Goal: Task Accomplishment & Management: Manage account settings

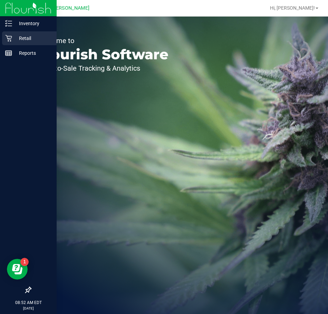
click at [22, 39] on p "Retail" at bounding box center [32, 38] width 41 height 8
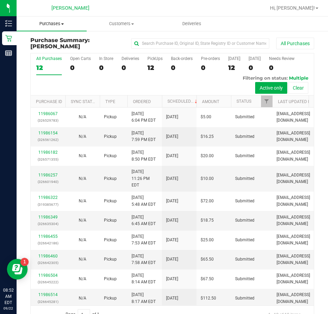
click at [52, 24] on span "Purchases" at bounding box center [52, 24] width 70 height 6
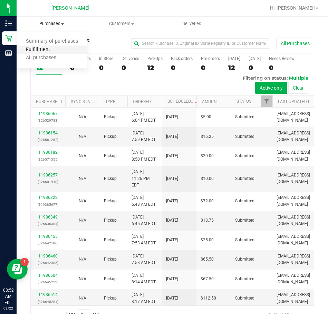
click at [45, 50] on span "Fulfillment" at bounding box center [38, 50] width 43 height 6
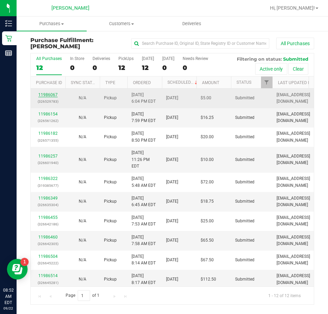
click at [49, 94] on link "11986067" at bounding box center [47, 94] width 19 height 5
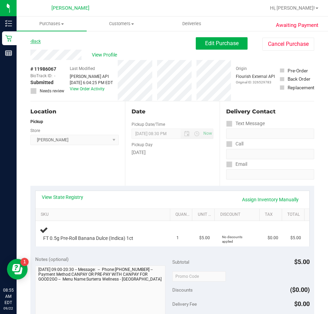
click at [41, 41] on link "Back" at bounding box center [35, 41] width 10 height 5
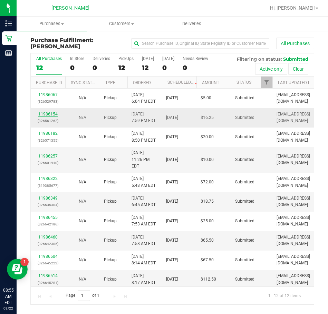
click at [44, 115] on link "11986154" at bounding box center [47, 114] width 19 height 5
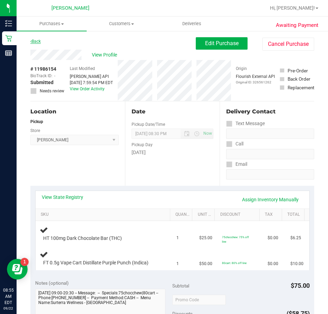
click at [37, 42] on link "Back" at bounding box center [35, 41] width 10 height 5
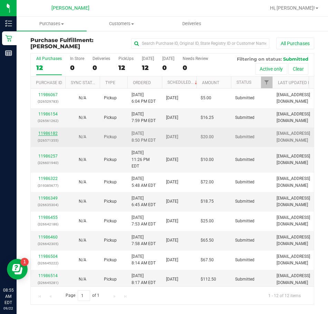
click at [48, 132] on link "11986182" at bounding box center [47, 133] width 19 height 5
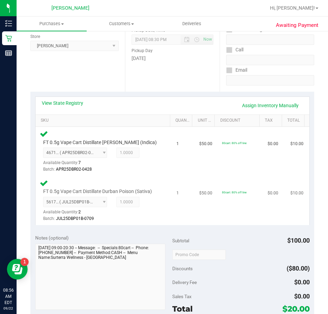
scroll to position [207, 0]
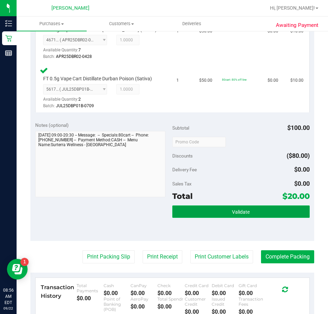
click at [224, 210] on button "Validate" at bounding box center [240, 212] width 137 height 12
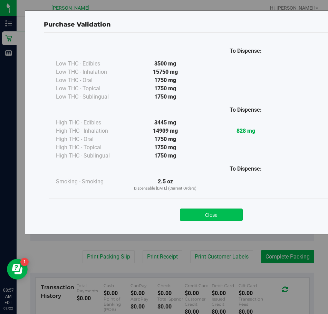
click at [224, 216] on button "Close" at bounding box center [211, 215] width 63 height 12
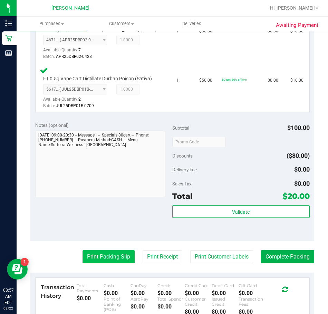
click at [113, 255] on button "Print Packing Slip" at bounding box center [108, 257] width 52 height 13
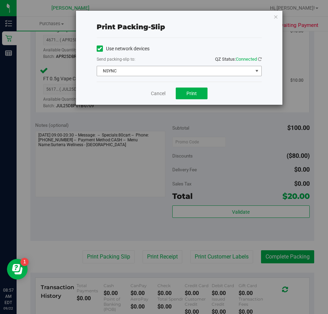
click at [258, 69] on span "select" at bounding box center [257, 71] width 6 height 6
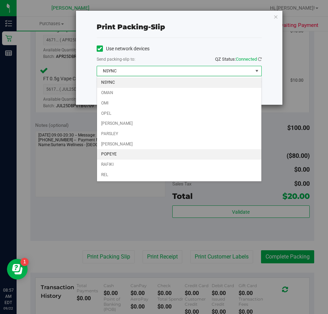
click at [124, 156] on li "POPEYE" at bounding box center [179, 154] width 164 height 10
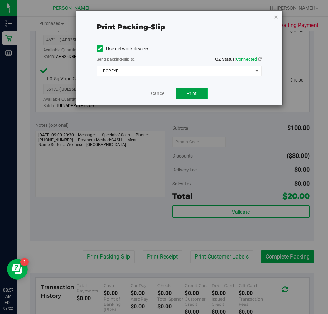
click at [192, 95] on span "Print" at bounding box center [191, 94] width 10 height 6
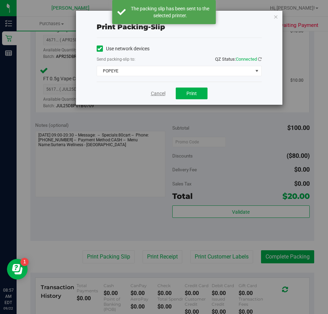
click at [159, 94] on link "Cancel" at bounding box center [158, 93] width 14 height 7
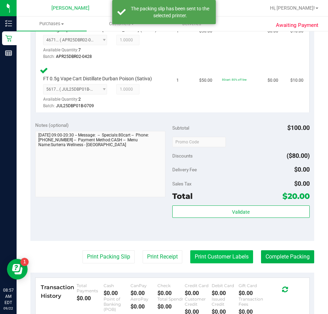
click at [194, 254] on button "Print Customer Labels" at bounding box center [221, 257] width 63 height 13
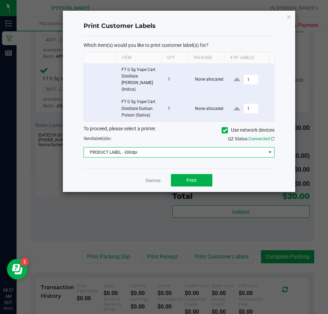
click at [273, 148] on span at bounding box center [269, 153] width 9 height 10
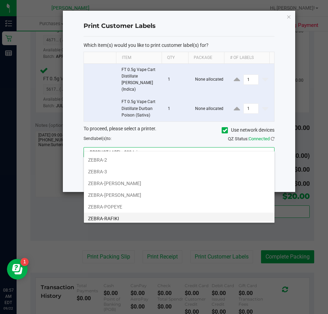
scroll to position [37, 0]
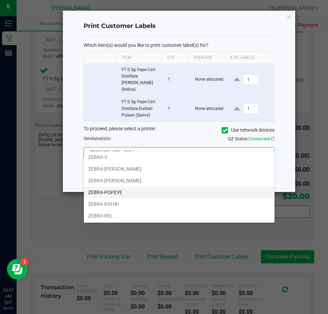
click at [129, 191] on li "ZEBRA-POPEYE" at bounding box center [179, 193] width 191 height 12
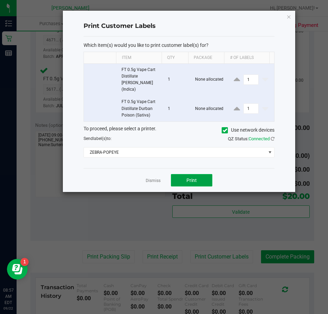
click at [192, 178] on span "Print" at bounding box center [191, 181] width 10 height 6
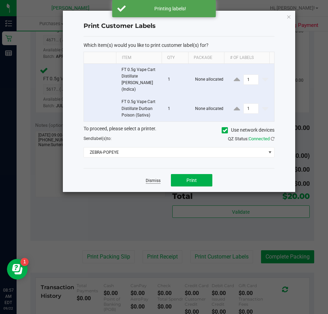
click at [152, 178] on link "Dismiss" at bounding box center [153, 181] width 15 height 6
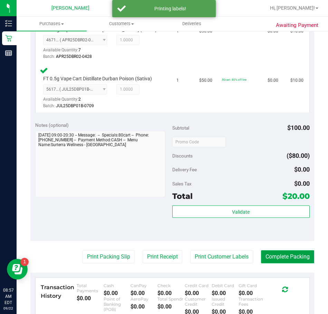
click at [285, 262] on button "Complete Packing" at bounding box center [287, 257] width 53 height 13
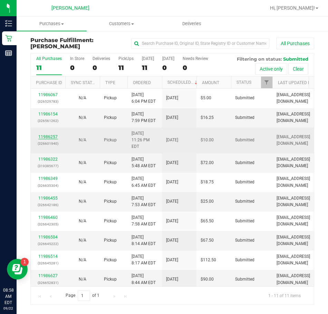
click at [48, 135] on link "11986257" at bounding box center [47, 137] width 19 height 5
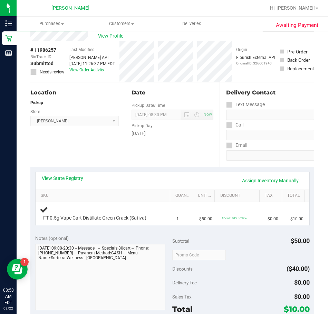
scroll to position [35, 0]
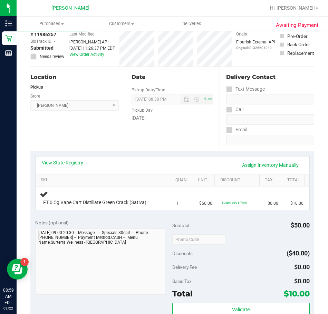
click at [88, 153] on div "View State Registry Assign Inventory Manually SKU Quantity Unit Price Discount …" at bounding box center [172, 183] width 284 height 63
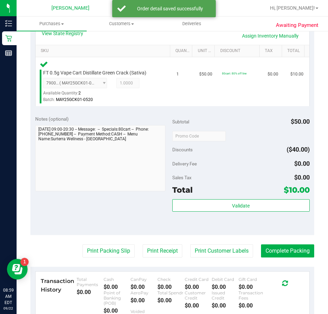
scroll to position [173, 0]
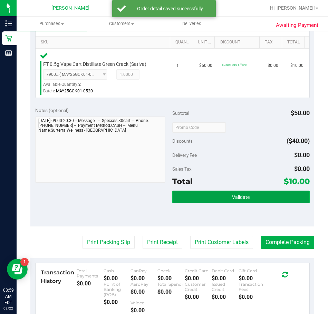
click at [226, 200] on button "Validate" at bounding box center [240, 197] width 137 height 12
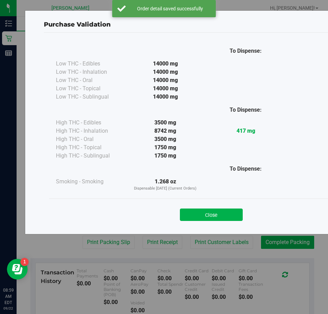
click at [216, 215] on button "Close" at bounding box center [211, 215] width 63 height 12
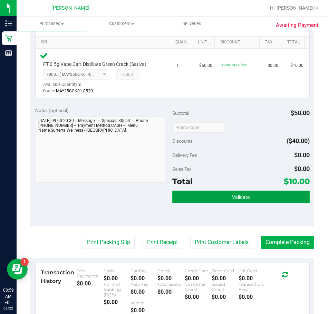
click at [191, 198] on button "Validate" at bounding box center [240, 197] width 137 height 12
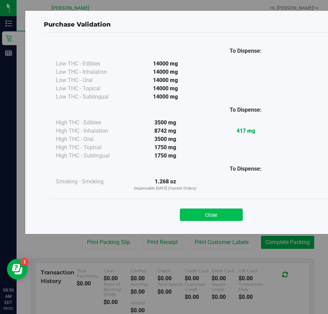
click at [202, 218] on button "Close" at bounding box center [211, 215] width 63 height 12
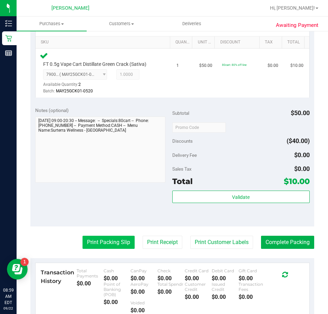
click at [106, 241] on button "Print Packing Slip" at bounding box center [108, 242] width 52 height 13
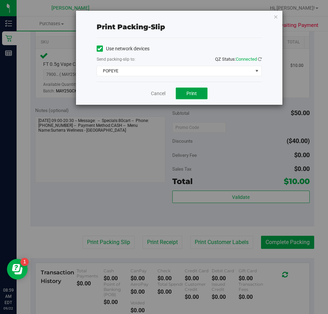
click at [183, 92] on button "Print" at bounding box center [192, 94] width 32 height 12
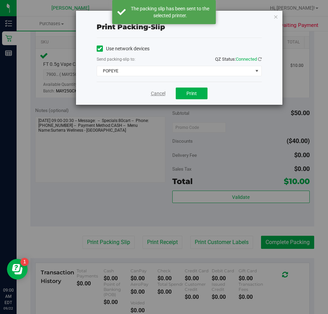
click at [156, 94] on link "Cancel" at bounding box center [158, 93] width 14 height 7
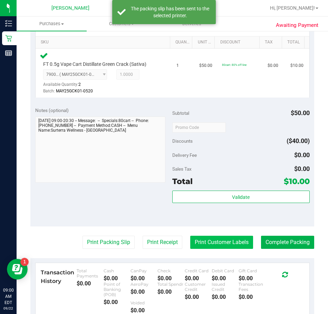
click at [218, 242] on button "Print Customer Labels" at bounding box center [221, 242] width 63 height 13
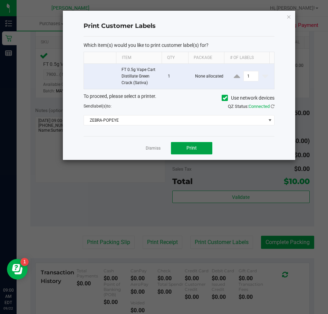
click at [186, 147] on span "Print" at bounding box center [191, 148] width 10 height 6
click at [150, 149] on link "Dismiss" at bounding box center [153, 149] width 15 height 6
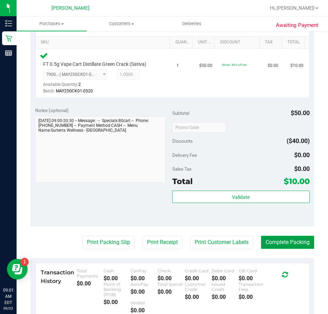
click at [297, 246] on button "Complete Packing" at bounding box center [287, 242] width 53 height 13
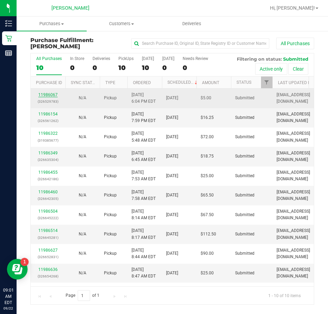
click at [47, 95] on link "11986067" at bounding box center [47, 94] width 19 height 5
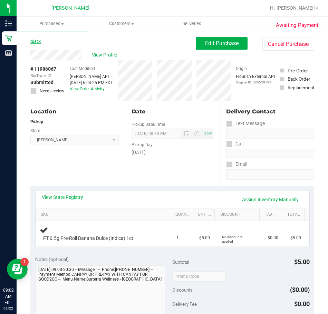
click at [38, 42] on link "Back" at bounding box center [35, 41] width 10 height 5
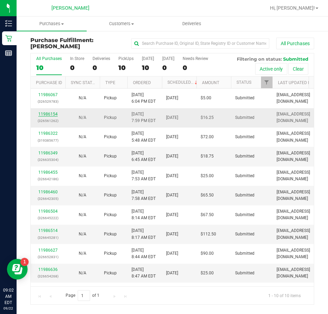
click at [46, 116] on link "11986154" at bounding box center [47, 114] width 19 height 5
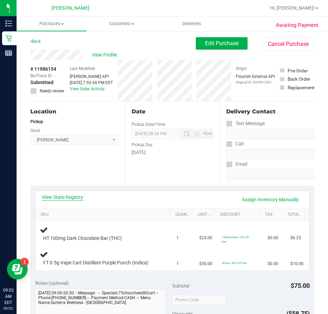
click at [56, 197] on link "View State Registry" at bounding box center [62, 197] width 41 height 7
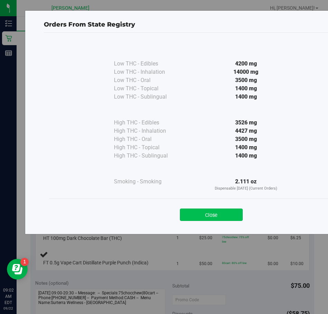
click at [202, 219] on button "Close" at bounding box center [211, 215] width 63 height 12
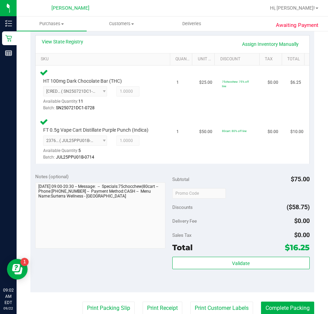
scroll to position [173, 0]
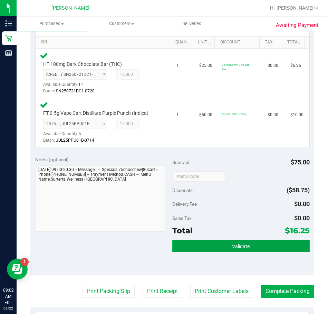
click at [203, 242] on button "Validate" at bounding box center [240, 246] width 137 height 12
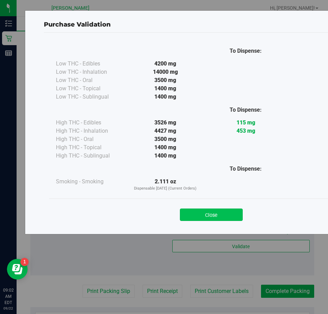
click at [206, 215] on button "Close" at bounding box center [211, 215] width 63 height 12
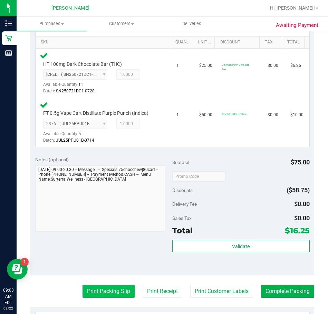
click at [115, 292] on button "Print Packing Slip" at bounding box center [108, 291] width 52 height 13
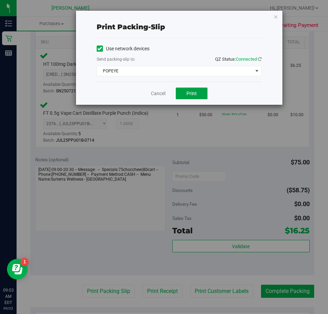
click at [190, 91] on span "Print" at bounding box center [191, 94] width 10 height 6
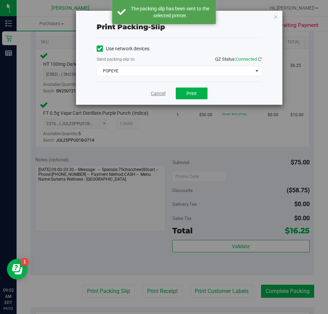
click at [159, 94] on link "Cancel" at bounding box center [158, 93] width 14 height 7
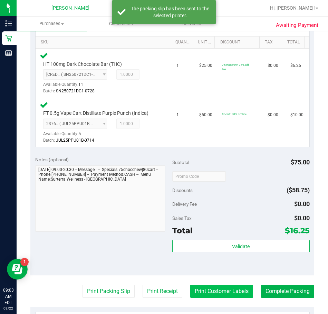
click at [218, 287] on button "Print Customer Labels" at bounding box center [221, 291] width 63 height 13
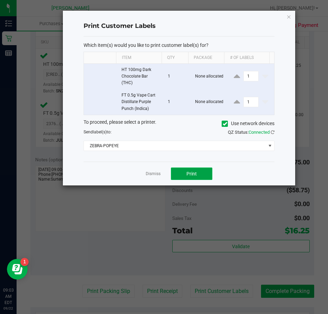
click at [190, 175] on span "Print" at bounding box center [191, 174] width 10 height 6
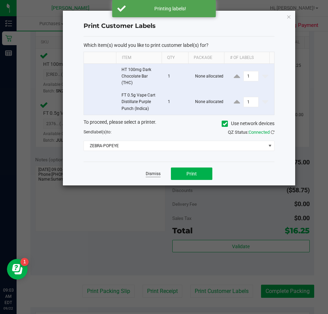
click at [153, 175] on link "Dismiss" at bounding box center [153, 174] width 15 height 6
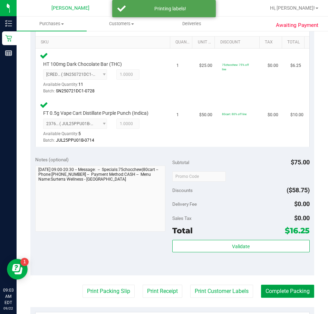
click at [268, 298] on button "Complete Packing" at bounding box center [287, 291] width 53 height 13
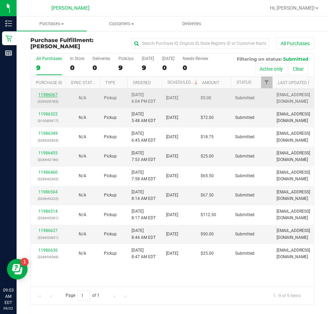
click at [46, 95] on link "11986067" at bounding box center [47, 94] width 19 height 5
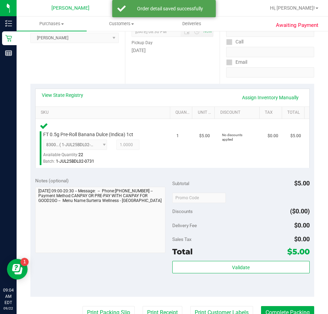
scroll to position [138, 0]
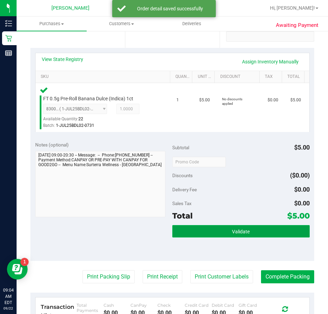
click at [211, 234] on button "Validate" at bounding box center [240, 231] width 137 height 12
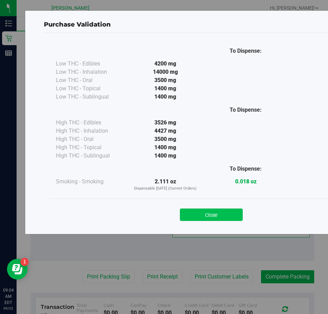
click at [225, 215] on button "Close" at bounding box center [211, 215] width 63 height 12
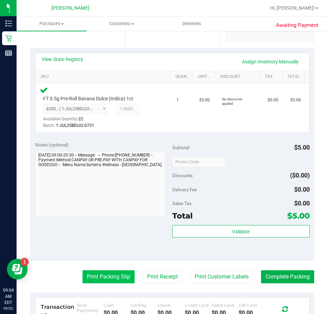
click at [89, 281] on button "Print Packing Slip" at bounding box center [108, 277] width 52 height 13
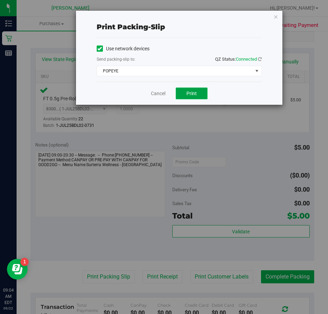
click at [192, 91] on span "Print" at bounding box center [191, 94] width 10 height 6
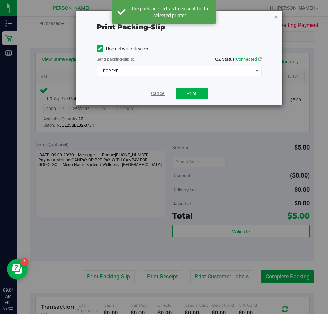
click at [157, 95] on link "Cancel" at bounding box center [158, 93] width 14 height 7
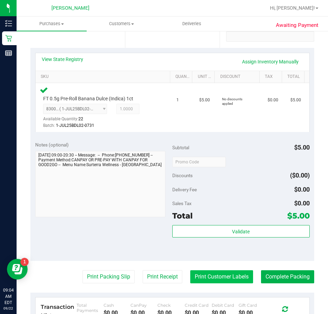
click at [231, 272] on button "Print Customer Labels" at bounding box center [221, 277] width 63 height 13
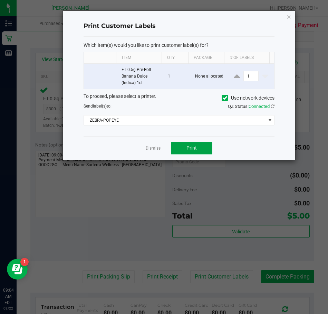
click at [190, 146] on span "Print" at bounding box center [191, 148] width 10 height 6
click at [153, 147] on link "Dismiss" at bounding box center [153, 149] width 15 height 6
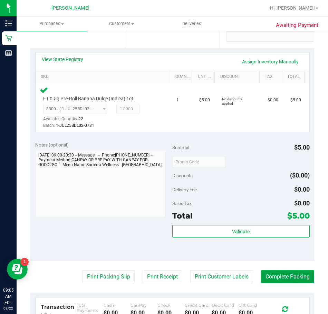
click at [275, 277] on button "Complete Packing" at bounding box center [287, 277] width 53 height 13
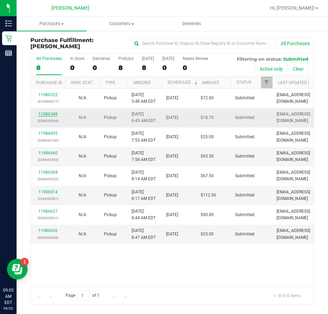
click at [46, 113] on link "11986349" at bounding box center [47, 114] width 19 height 5
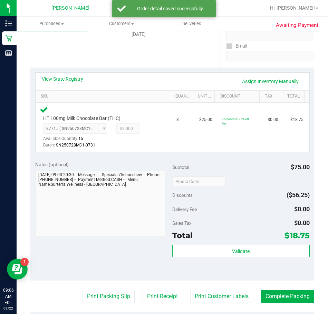
scroll to position [138, 0]
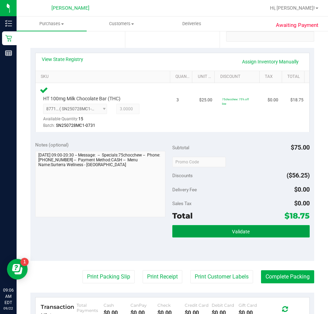
click at [207, 232] on button "Validate" at bounding box center [240, 231] width 137 height 12
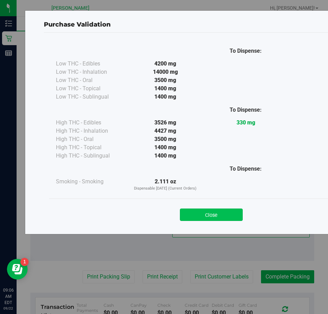
click at [210, 209] on button "Close" at bounding box center [211, 215] width 63 height 12
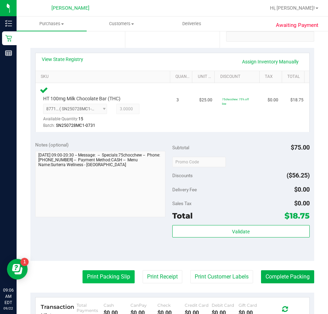
click at [92, 274] on button "Print Packing Slip" at bounding box center [108, 277] width 52 height 13
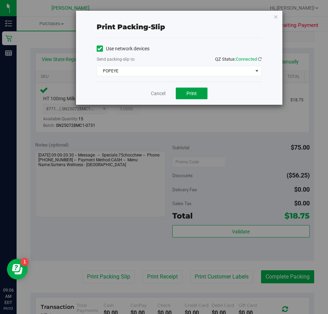
click at [194, 96] on span "Print" at bounding box center [191, 94] width 10 height 6
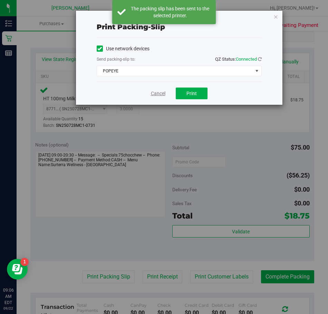
click at [159, 93] on link "Cancel" at bounding box center [158, 93] width 14 height 7
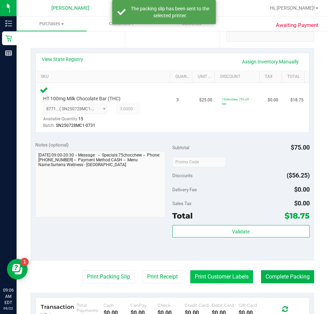
click at [212, 280] on button "Print Customer Labels" at bounding box center [221, 277] width 63 height 13
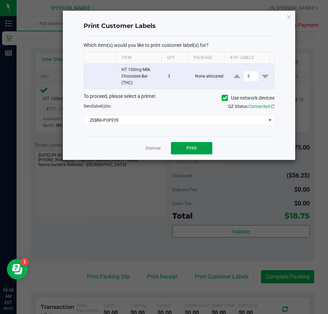
click at [186, 150] on button "Print" at bounding box center [191, 148] width 41 height 12
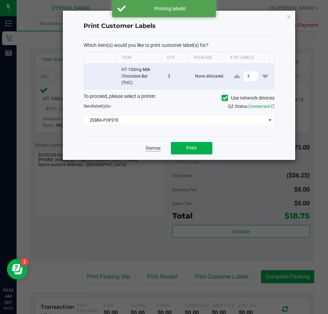
click at [148, 148] on link "Dismiss" at bounding box center [153, 149] width 15 height 6
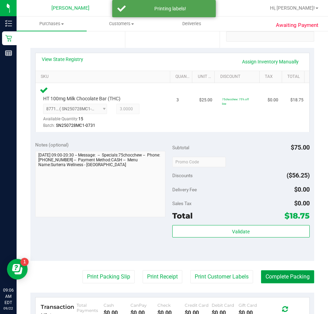
click at [282, 280] on button "Complete Packing" at bounding box center [287, 277] width 53 height 13
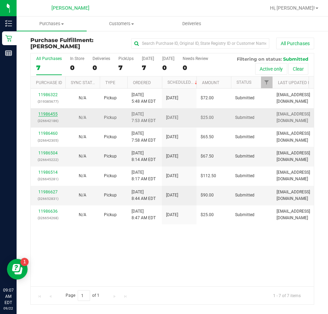
click at [45, 116] on link "11986455" at bounding box center [47, 114] width 19 height 5
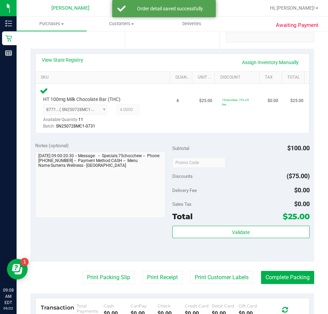
scroll to position [138, 0]
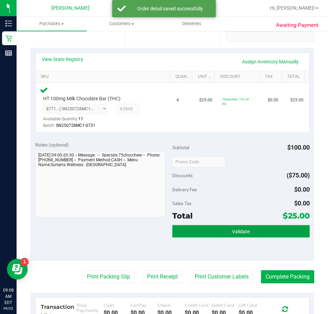
click at [189, 232] on button "Validate" at bounding box center [240, 231] width 137 height 12
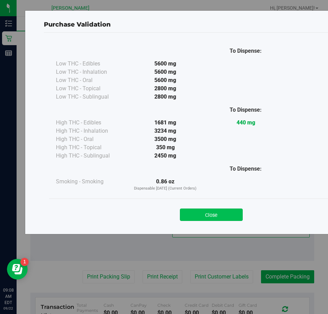
click at [208, 213] on button "Close" at bounding box center [211, 215] width 63 height 12
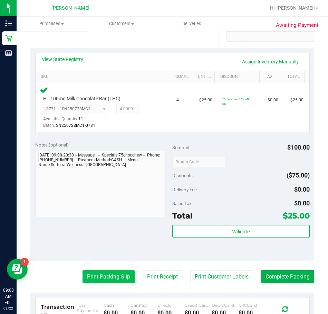
click at [121, 275] on button "Print Packing Slip" at bounding box center [108, 277] width 52 height 13
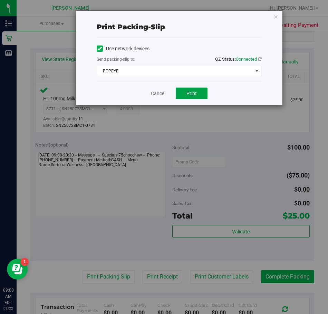
click at [185, 96] on button "Print" at bounding box center [192, 94] width 32 height 12
click at [161, 94] on link "Cancel" at bounding box center [158, 93] width 14 height 7
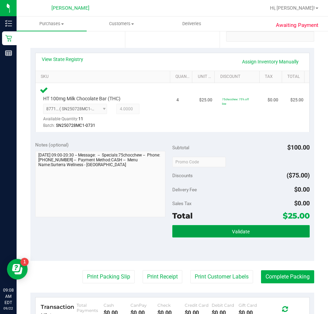
click at [216, 232] on button "Validate" at bounding box center [240, 231] width 137 height 12
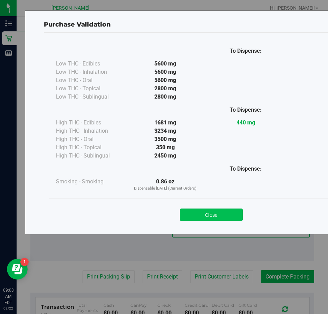
click at [198, 213] on button "Close" at bounding box center [211, 215] width 63 height 12
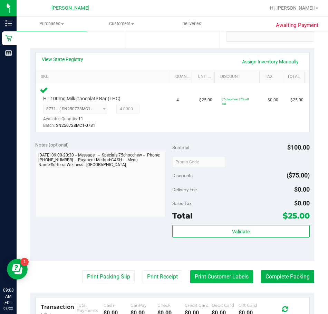
click at [215, 281] on button "Print Customer Labels" at bounding box center [221, 277] width 63 height 13
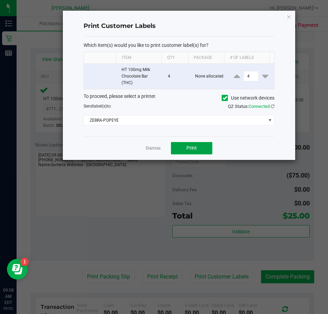
click at [190, 144] on button "Print" at bounding box center [191, 148] width 41 height 12
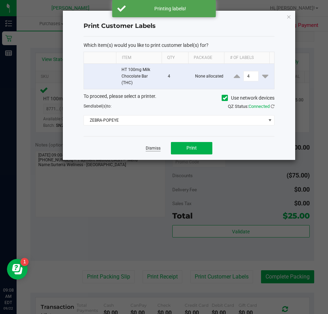
click at [153, 150] on link "Dismiss" at bounding box center [153, 149] width 15 height 6
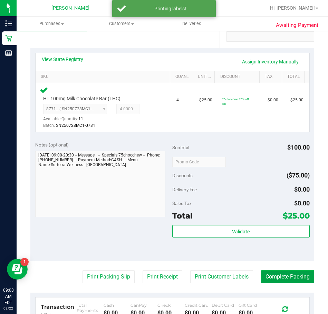
click at [265, 281] on button "Complete Packing" at bounding box center [287, 277] width 53 height 13
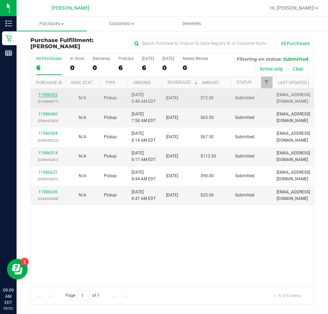
click at [44, 95] on link "11986322" at bounding box center [47, 94] width 19 height 5
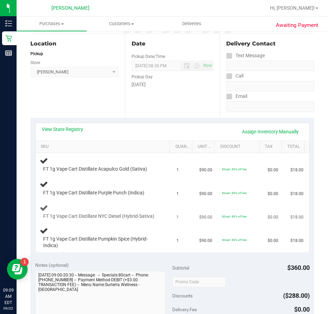
scroll to position [69, 0]
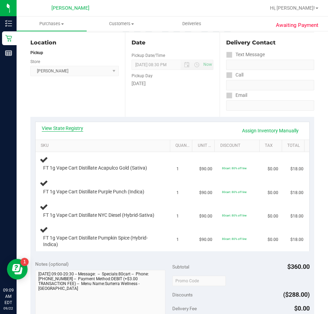
click at [60, 128] on link "View State Registry" at bounding box center [62, 128] width 41 height 7
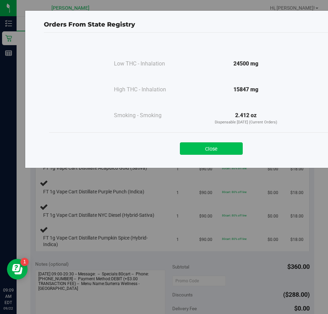
click at [222, 146] on button "Close" at bounding box center [211, 149] width 63 height 12
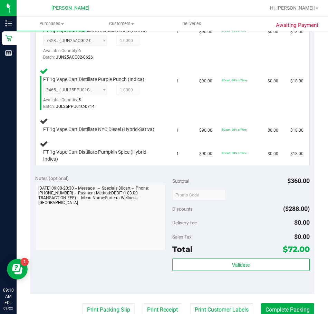
scroll to position [207, 0]
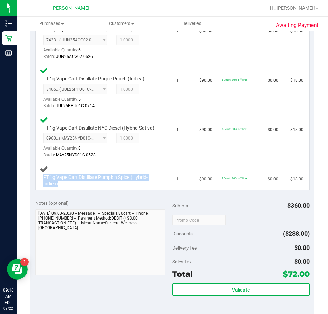
drag, startPoint x: 60, startPoint y: 189, endPoint x: 40, endPoint y: 185, distance: 20.0
click at [40, 185] on div "FT 1g Vape Cart Distillate Pumpkin Spice (Hybrid-Indica)" at bounding box center [99, 180] width 119 height 13
copy span "FT 1g Vape Cart Distillate Pumpkin Spice (Hybrid-Indica)"
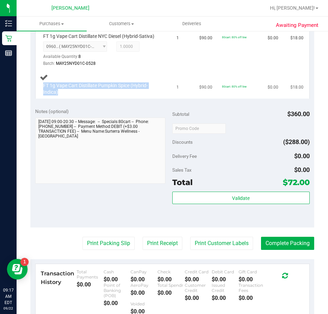
scroll to position [345, 0]
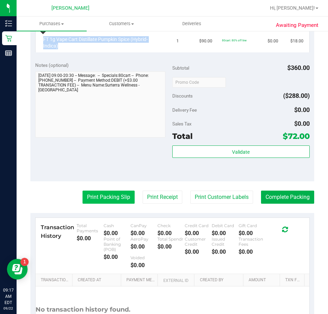
click at [112, 204] on button "Print Packing Slip" at bounding box center [108, 197] width 52 height 13
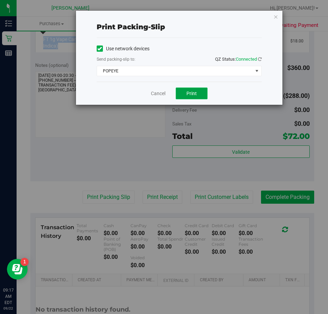
click at [187, 93] on span "Print" at bounding box center [191, 94] width 10 height 6
click at [154, 93] on link "Cancel" at bounding box center [158, 93] width 14 height 7
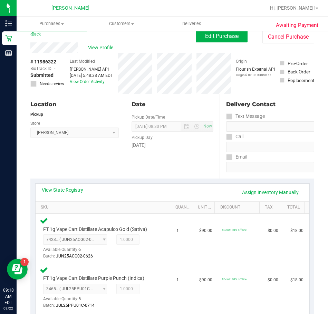
scroll to position [0, 0]
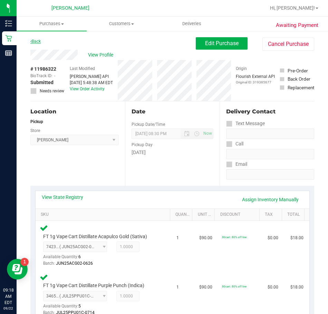
click at [38, 40] on link "Back" at bounding box center [35, 41] width 10 height 5
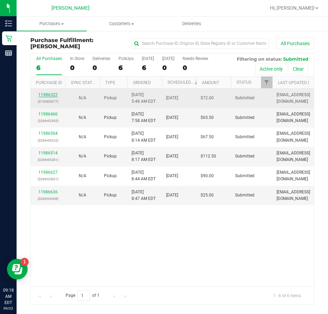
click at [47, 95] on link "11986322" at bounding box center [47, 94] width 19 height 5
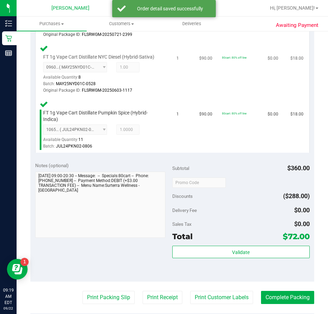
scroll to position [311, 0]
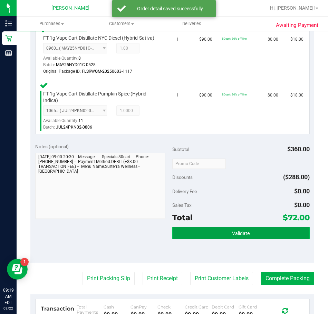
click at [211, 238] on button "Validate" at bounding box center [240, 233] width 137 height 12
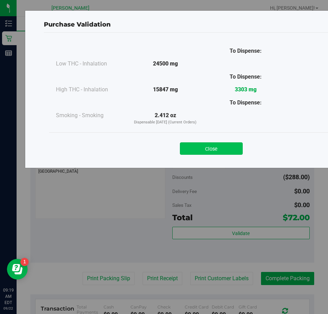
click at [224, 149] on button "Close" at bounding box center [211, 149] width 63 height 12
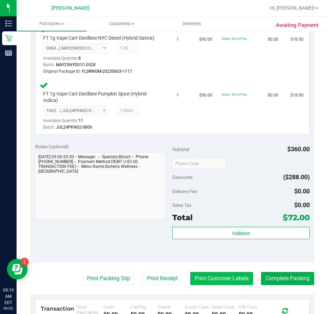
click at [217, 285] on button "Print Customer Labels" at bounding box center [221, 278] width 63 height 13
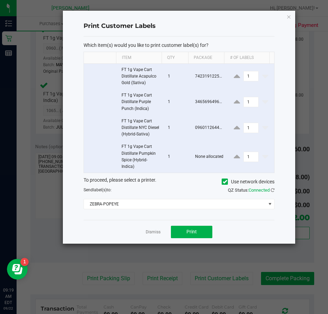
click at [197, 244] on div "Dismiss Print" at bounding box center [179, 232] width 191 height 24
click at [193, 235] on span "Print" at bounding box center [191, 232] width 10 height 6
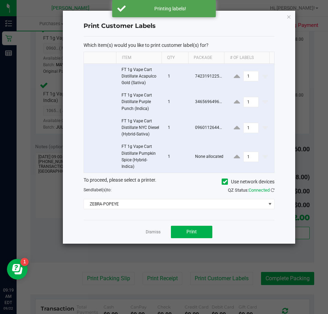
drag, startPoint x: 154, startPoint y: 238, endPoint x: 199, endPoint y: 263, distance: 50.8
click at [154, 235] on link "Dismiss" at bounding box center [153, 233] width 15 height 6
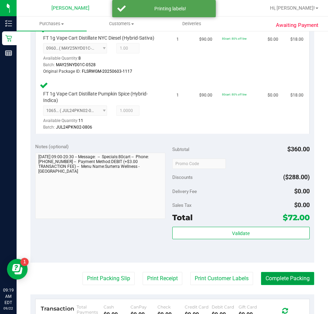
click at [272, 282] on button "Complete Packing" at bounding box center [287, 278] width 53 height 13
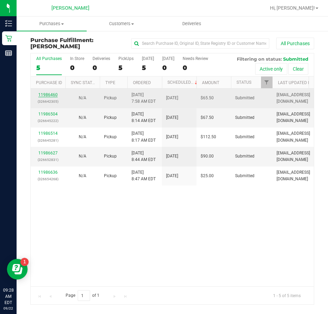
click at [47, 96] on link "11986460" at bounding box center [47, 94] width 19 height 5
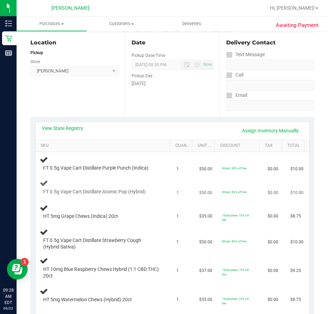
scroll to position [104, 0]
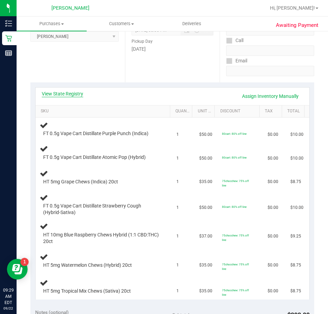
click at [62, 92] on link "View State Registry" at bounding box center [62, 93] width 41 height 7
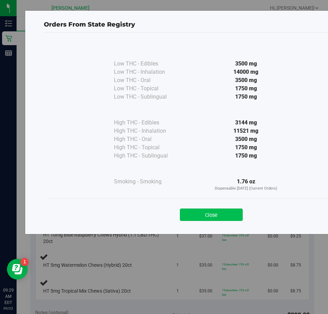
click at [218, 215] on button "Close" at bounding box center [211, 215] width 63 height 12
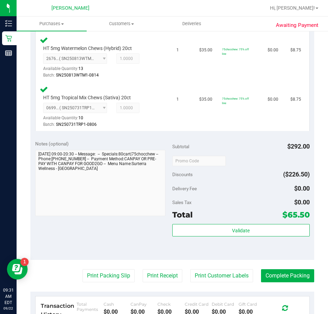
scroll to position [449, 0]
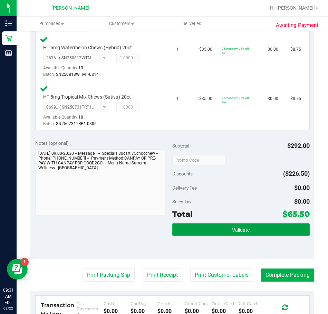
click at [210, 230] on button "Validate" at bounding box center [240, 230] width 137 height 12
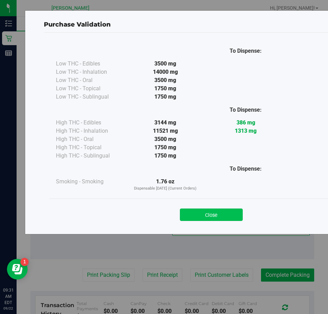
click at [207, 216] on button "Close" at bounding box center [211, 215] width 63 height 12
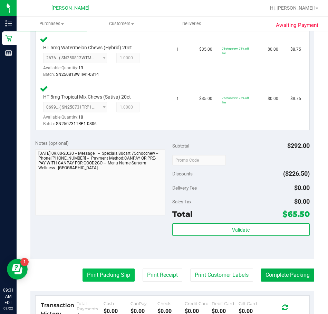
click at [109, 276] on button "Print Packing Slip" at bounding box center [108, 275] width 52 height 13
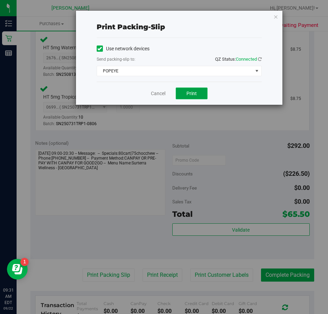
click at [187, 94] on span "Print" at bounding box center [191, 94] width 10 height 6
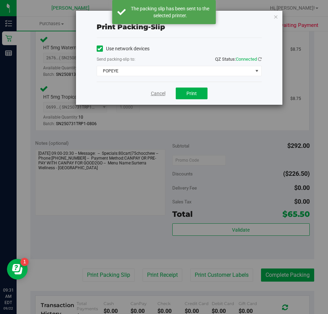
click at [157, 96] on link "Cancel" at bounding box center [158, 93] width 14 height 7
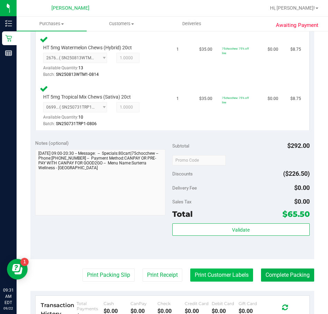
click at [199, 274] on button "Print Customer Labels" at bounding box center [221, 275] width 63 height 13
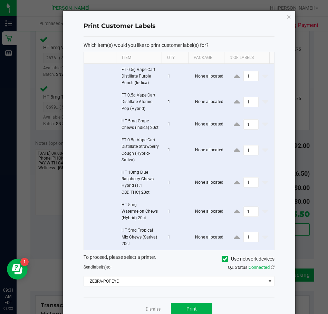
scroll to position [24, 0]
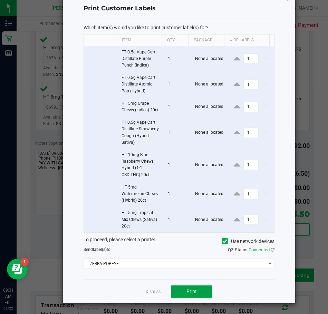
click at [182, 289] on button "Print" at bounding box center [191, 292] width 41 height 12
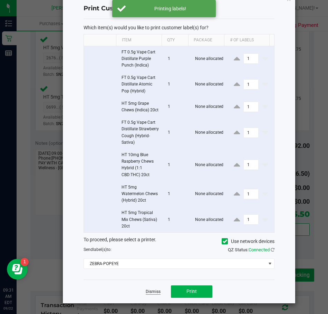
click at [147, 290] on link "Dismiss" at bounding box center [153, 292] width 15 height 6
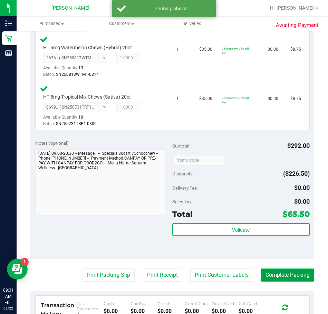
click at [269, 275] on button "Complete Packing" at bounding box center [287, 275] width 53 height 13
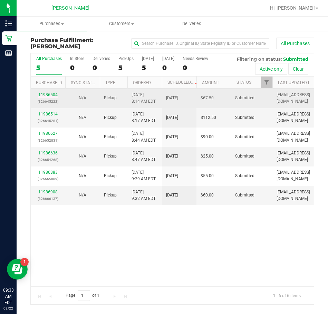
click at [47, 93] on link "11986504" at bounding box center [47, 94] width 19 height 5
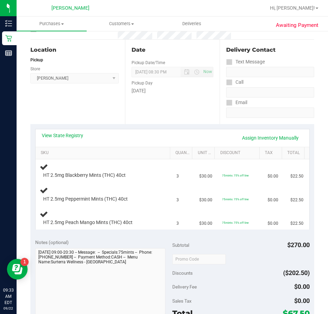
scroll to position [69, 0]
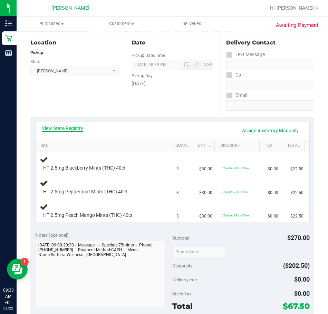
click at [67, 126] on link "View State Registry" at bounding box center [62, 128] width 41 height 7
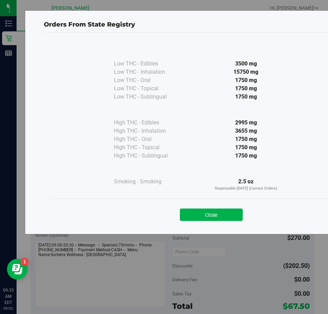
click at [223, 214] on button "Close" at bounding box center [211, 215] width 63 height 12
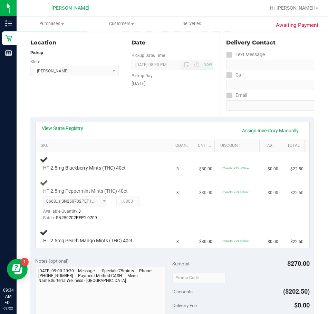
click at [172, 208] on td "3" at bounding box center [183, 200] width 23 height 49
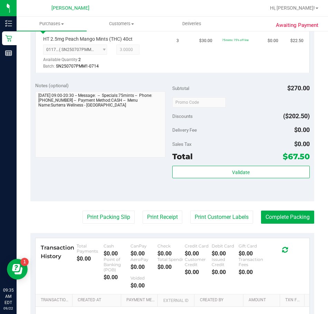
scroll to position [311, 0]
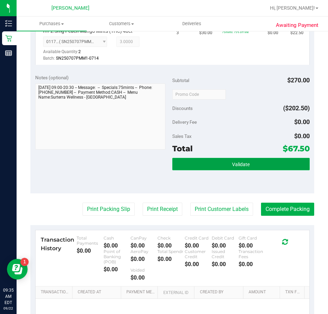
click at [200, 165] on button "Validate" at bounding box center [240, 164] width 137 height 12
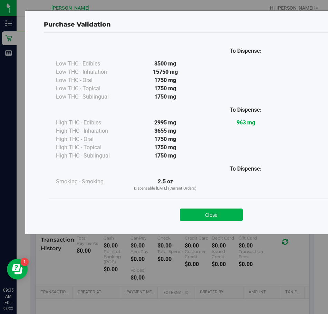
click at [204, 214] on button "Close" at bounding box center [211, 215] width 63 height 12
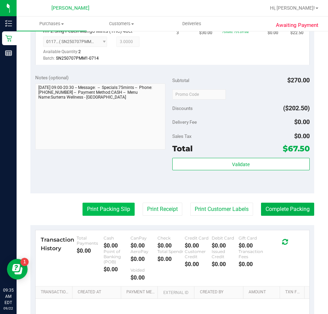
click at [105, 206] on button "Print Packing Slip" at bounding box center [108, 209] width 52 height 13
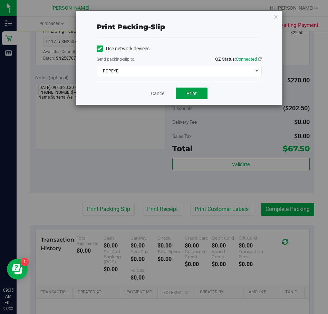
click at [191, 92] on span "Print" at bounding box center [191, 94] width 10 height 6
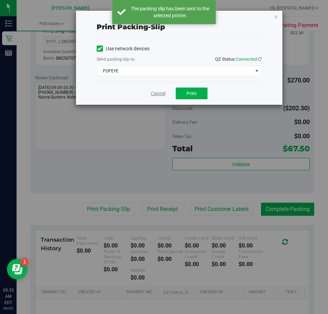
click at [155, 93] on link "Cancel" at bounding box center [158, 93] width 14 height 7
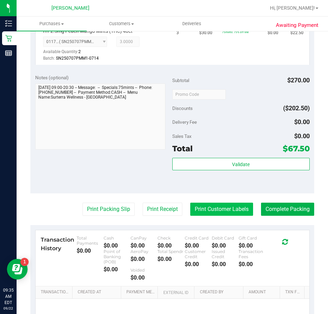
click at [214, 212] on button "Print Customer Labels" at bounding box center [221, 209] width 63 height 13
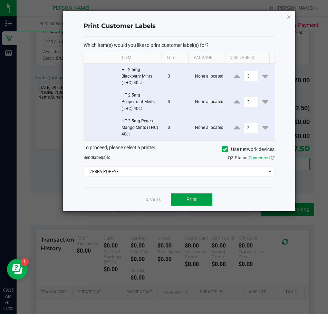
click at [196, 200] on span "Print" at bounding box center [191, 200] width 10 height 6
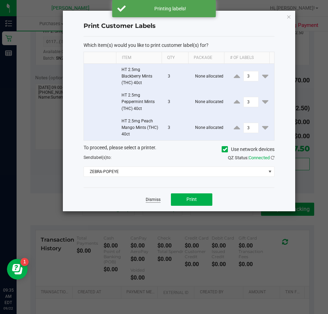
click at [154, 200] on link "Dismiss" at bounding box center [153, 200] width 15 height 6
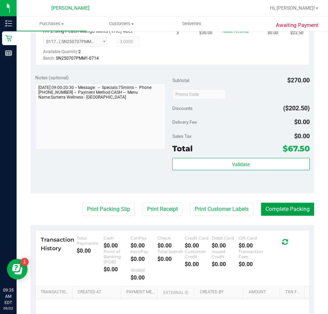
click at [264, 209] on button "Complete Packing" at bounding box center [287, 209] width 53 height 13
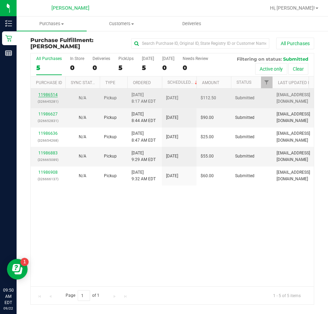
click at [46, 94] on link "11986514" at bounding box center [47, 94] width 19 height 5
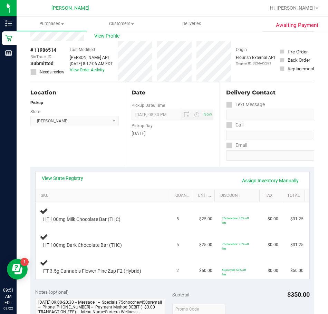
scroll to position [35, 0]
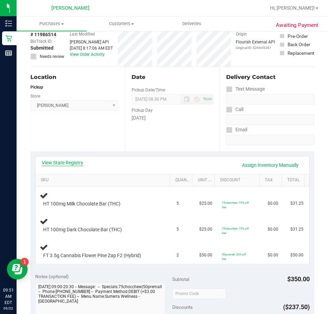
click at [79, 162] on link "View State Registry" at bounding box center [62, 162] width 41 height 7
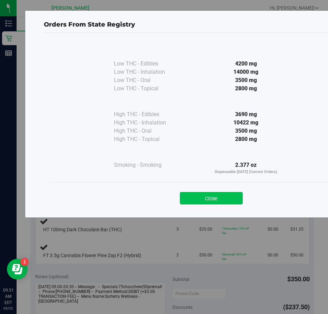
click at [213, 198] on button "Close" at bounding box center [211, 198] width 63 height 12
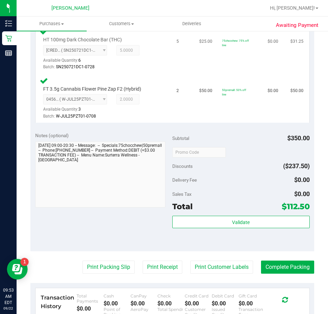
scroll to position [276, 0]
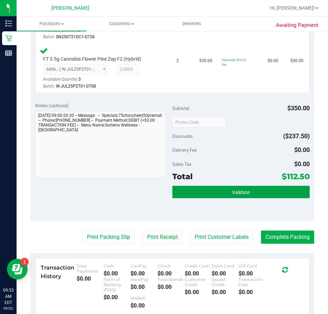
click at [195, 196] on button "Validate" at bounding box center [240, 192] width 137 height 12
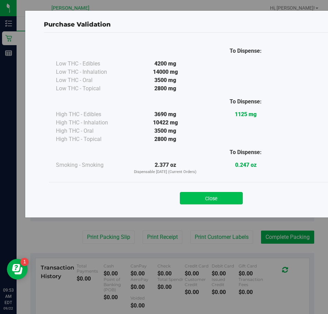
click at [202, 198] on button "Close" at bounding box center [211, 198] width 63 height 12
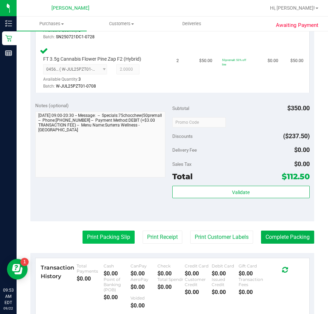
click at [88, 236] on button "Print Packing Slip" at bounding box center [108, 237] width 52 height 13
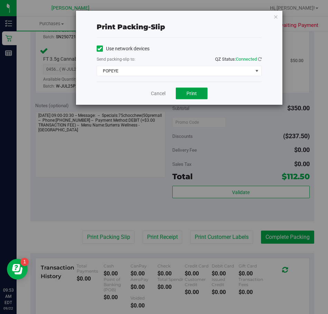
click at [188, 95] on span "Print" at bounding box center [191, 94] width 10 height 6
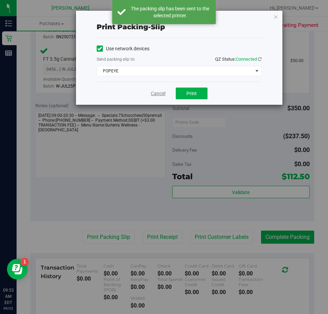
click at [158, 94] on link "Cancel" at bounding box center [158, 93] width 14 height 7
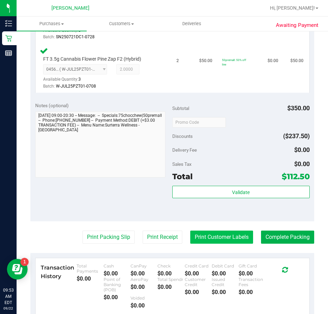
click at [190, 236] on button "Print Customer Labels" at bounding box center [221, 237] width 63 height 13
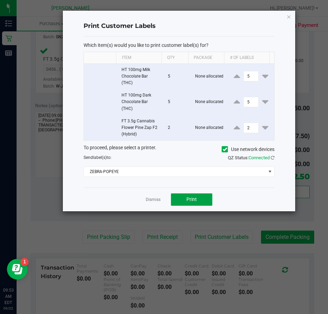
click at [188, 199] on span "Print" at bounding box center [191, 200] width 10 height 6
click at [154, 200] on link "Dismiss" at bounding box center [153, 200] width 15 height 6
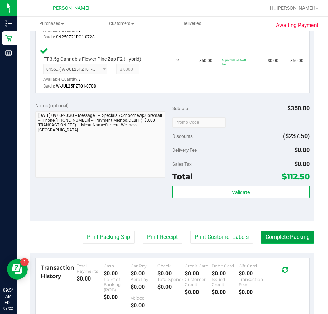
click at [279, 239] on button "Complete Packing" at bounding box center [287, 237] width 53 height 13
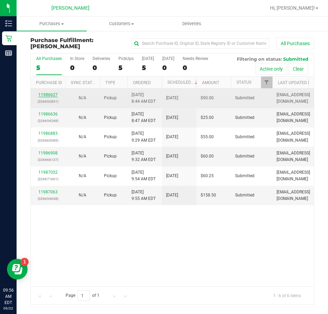
click at [50, 94] on link "11986627" at bounding box center [47, 94] width 19 height 5
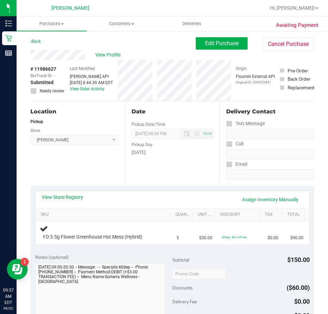
scroll to position [35, 0]
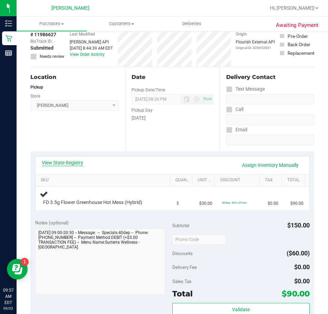
click at [62, 162] on link "View State Registry" at bounding box center [62, 162] width 41 height 7
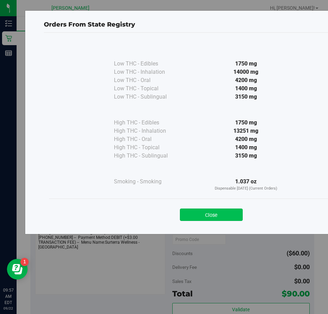
click at [204, 211] on button "Close" at bounding box center [211, 215] width 63 height 12
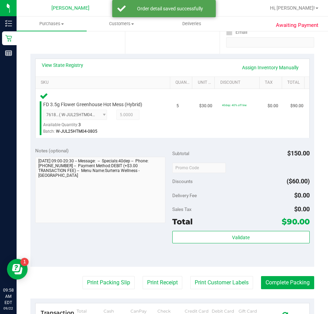
scroll to position [138, 0]
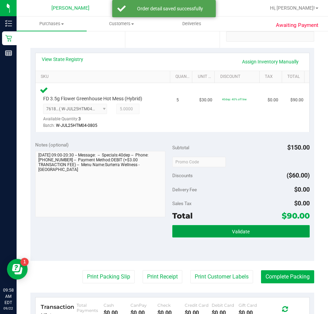
click at [178, 234] on button "Validate" at bounding box center [240, 231] width 137 height 12
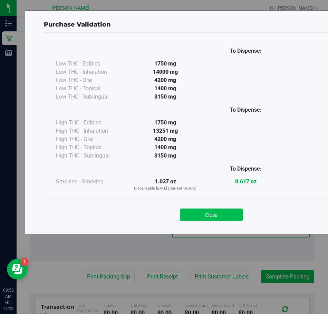
click at [193, 216] on button "Close" at bounding box center [211, 215] width 63 height 12
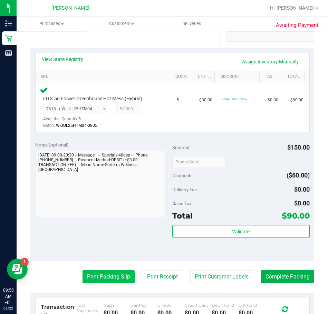
click at [107, 274] on button "Print Packing Slip" at bounding box center [108, 277] width 52 height 13
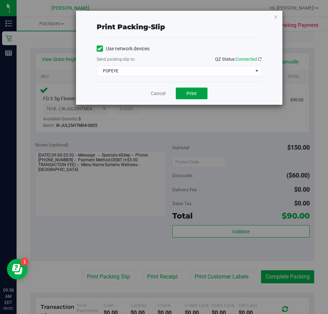
click at [198, 93] on button "Print" at bounding box center [192, 94] width 32 height 12
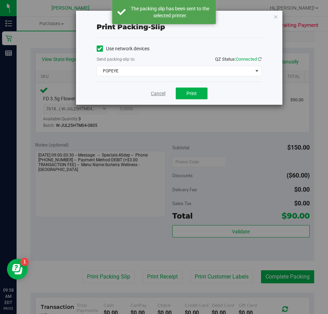
click at [158, 94] on link "Cancel" at bounding box center [158, 93] width 14 height 7
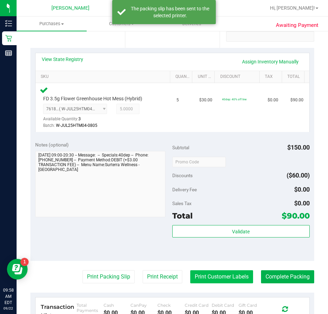
click at [219, 275] on button "Print Customer Labels" at bounding box center [221, 277] width 63 height 13
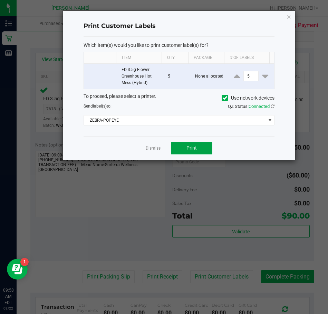
click at [201, 147] on button "Print" at bounding box center [191, 148] width 41 height 12
click at [153, 149] on link "Dismiss" at bounding box center [153, 149] width 15 height 6
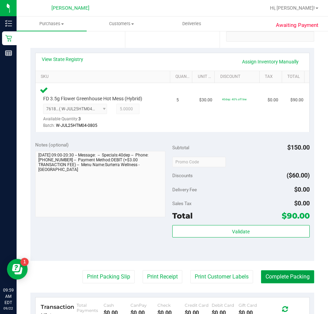
click at [279, 279] on button "Complete Packing" at bounding box center [287, 277] width 53 height 13
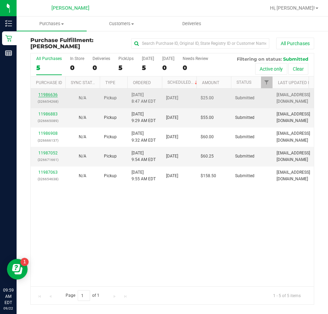
click at [47, 94] on link "11986636" at bounding box center [47, 94] width 19 height 5
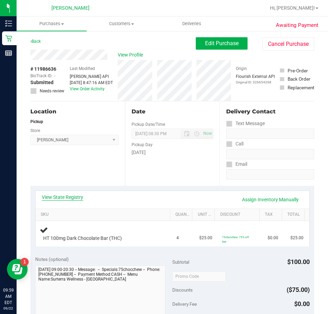
click at [66, 198] on link "View State Registry" at bounding box center [62, 197] width 41 height 7
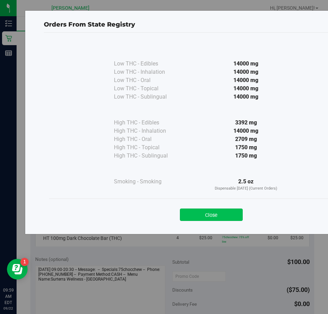
click at [197, 216] on button "Close" at bounding box center [211, 215] width 63 height 12
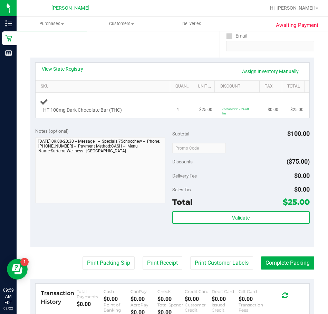
scroll to position [138, 0]
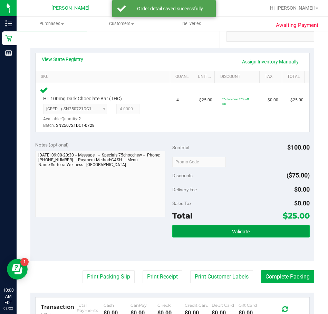
click at [263, 237] on button "Validate" at bounding box center [240, 231] width 137 height 12
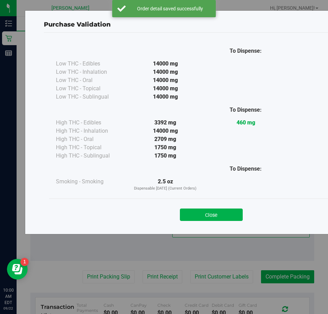
click at [201, 213] on button "Close" at bounding box center [211, 215] width 63 height 12
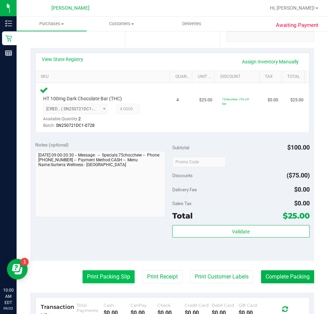
click at [108, 275] on button "Print Packing Slip" at bounding box center [108, 277] width 52 height 13
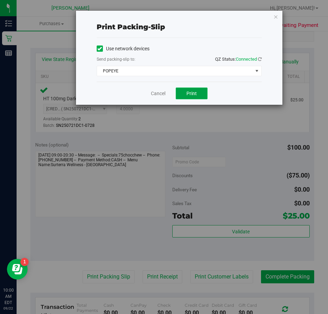
click at [187, 96] on button "Print" at bounding box center [192, 94] width 32 height 12
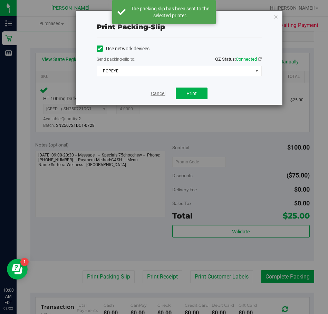
click at [162, 94] on link "Cancel" at bounding box center [158, 93] width 14 height 7
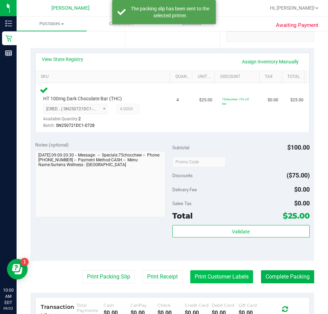
click at [196, 277] on button "Print Customer Labels" at bounding box center [221, 277] width 63 height 13
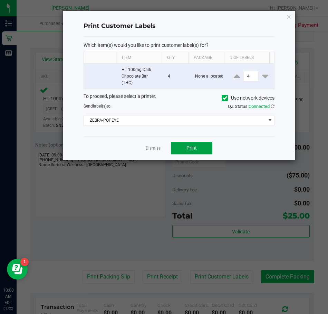
click at [197, 151] on button "Print" at bounding box center [191, 148] width 41 height 12
click at [159, 148] on link "Dismiss" at bounding box center [153, 149] width 15 height 6
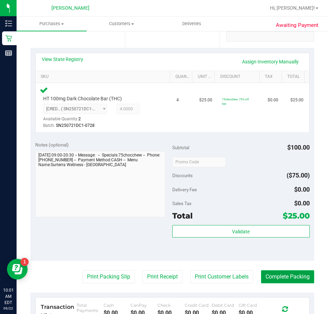
click at [288, 282] on button "Complete Packing" at bounding box center [287, 277] width 53 height 13
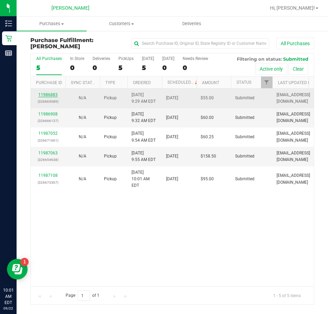
click at [49, 94] on link "11986883" at bounding box center [47, 94] width 19 height 5
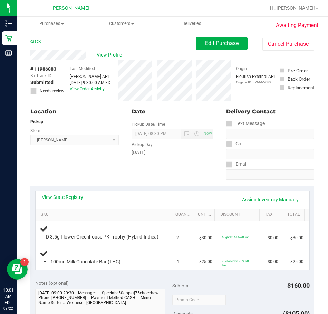
scroll to position [35, 0]
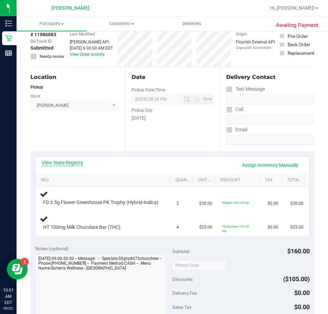
click at [76, 165] on link "View State Registry" at bounding box center [62, 162] width 41 height 7
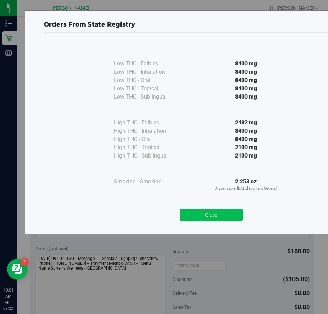
click at [212, 218] on button "Close" at bounding box center [211, 215] width 63 height 12
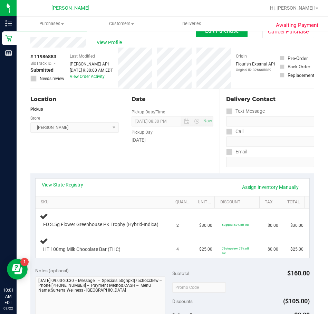
scroll to position [0, 0]
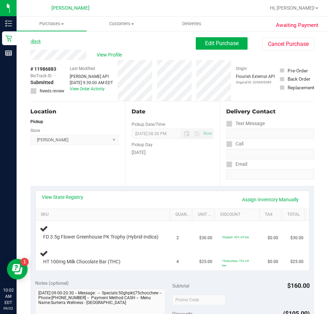
click at [38, 40] on link "Back" at bounding box center [35, 41] width 10 height 5
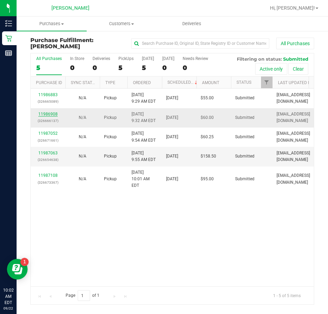
click at [48, 115] on link "11986908" at bounding box center [47, 114] width 19 height 5
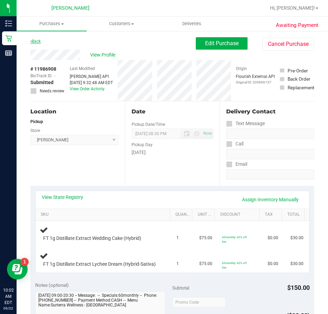
click at [37, 41] on link "Back" at bounding box center [35, 41] width 10 height 5
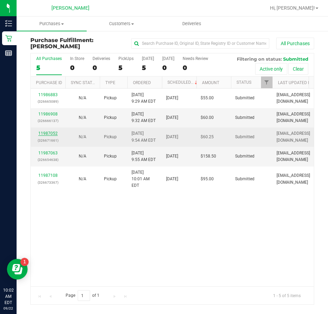
click at [45, 132] on link "11987052" at bounding box center [47, 133] width 19 height 5
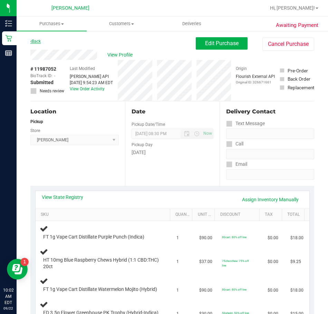
click at [35, 42] on link "Back" at bounding box center [35, 41] width 10 height 5
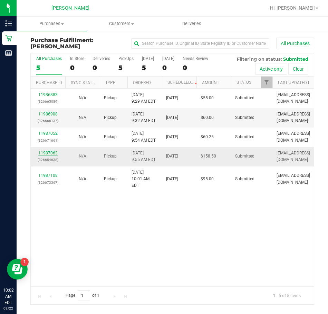
click at [43, 153] on link "11987063" at bounding box center [47, 153] width 19 height 5
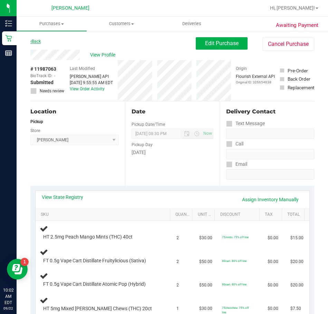
click at [37, 42] on link "Back" at bounding box center [35, 41] width 10 height 5
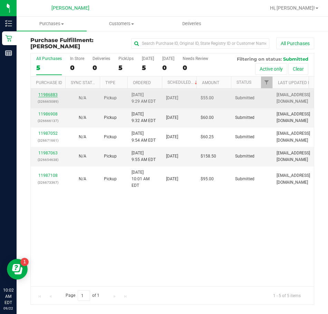
click at [42, 96] on link "11986883" at bounding box center [47, 94] width 19 height 5
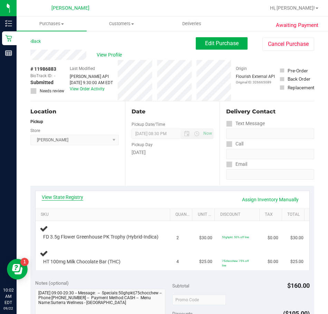
click at [66, 197] on link "View State Registry" at bounding box center [62, 197] width 41 height 7
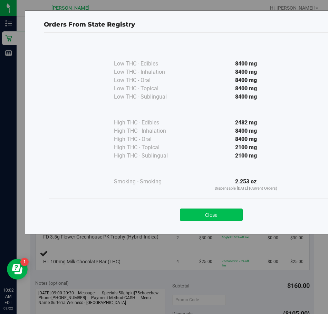
click at [208, 215] on button "Close" at bounding box center [211, 215] width 63 height 12
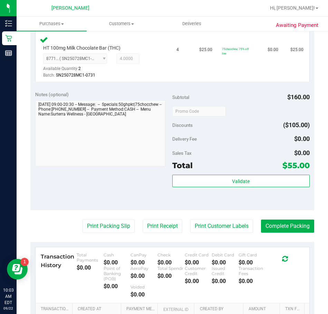
scroll to position [242, 0]
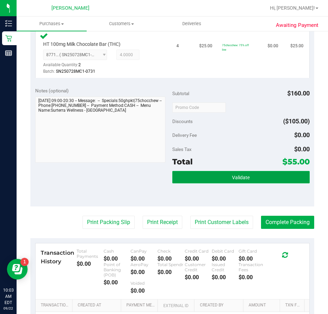
click at [204, 184] on button "Validate" at bounding box center [240, 177] width 137 height 12
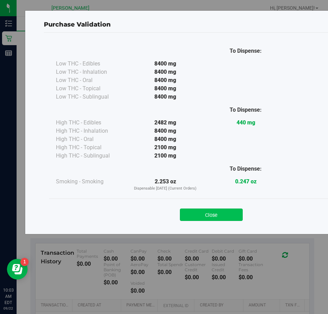
click at [223, 214] on button "Close" at bounding box center [211, 215] width 63 height 12
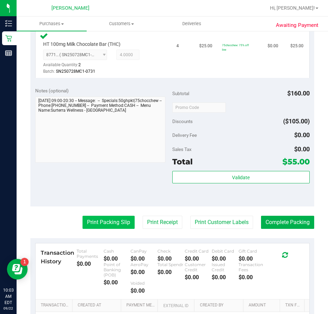
click at [101, 227] on button "Print Packing Slip" at bounding box center [108, 222] width 52 height 13
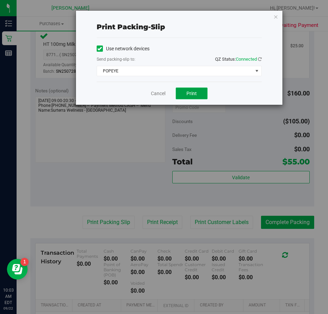
click at [187, 95] on span "Print" at bounding box center [191, 94] width 10 height 6
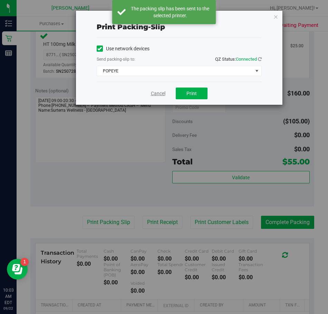
click at [157, 97] on link "Cancel" at bounding box center [158, 93] width 14 height 7
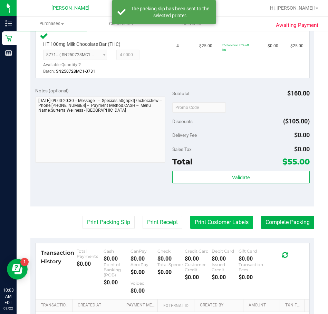
click at [212, 228] on button "Print Customer Labels" at bounding box center [221, 222] width 63 height 13
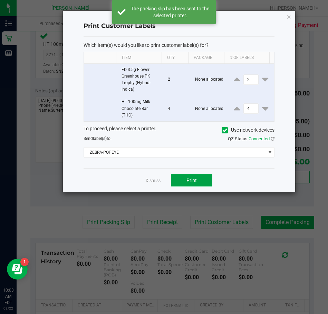
click at [189, 183] on span "Print" at bounding box center [191, 181] width 10 height 6
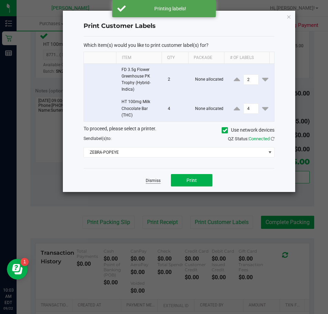
click at [150, 182] on link "Dismiss" at bounding box center [153, 181] width 15 height 6
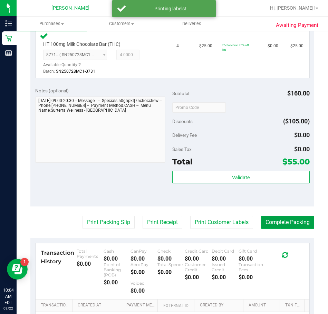
click at [273, 229] on button "Complete Packing" at bounding box center [287, 222] width 53 height 13
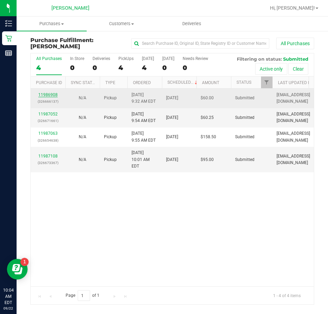
click at [49, 97] on link "11986908" at bounding box center [47, 94] width 19 height 5
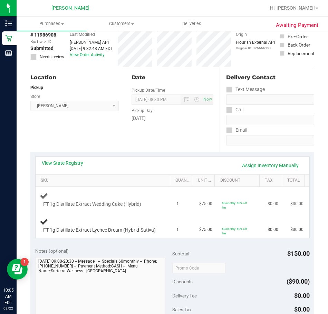
scroll to position [35, 0]
click at [62, 161] on link "View State Registry" at bounding box center [62, 162] width 41 height 7
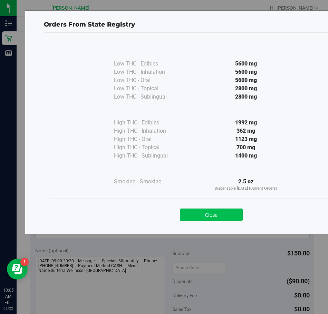
click at [195, 216] on button "Close" at bounding box center [211, 215] width 63 height 12
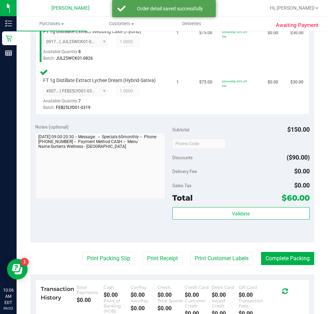
scroll to position [242, 0]
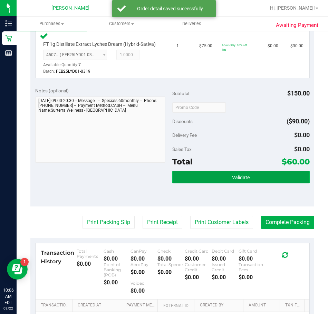
click at [223, 184] on button "Validate" at bounding box center [240, 177] width 137 height 12
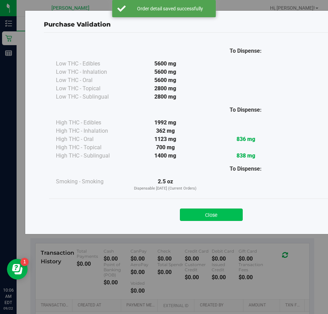
click at [218, 214] on button "Close" at bounding box center [211, 215] width 63 height 12
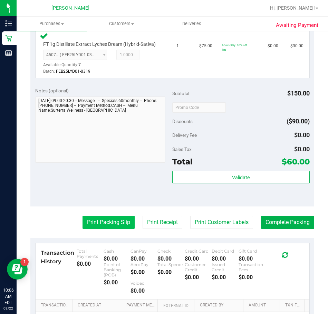
click at [106, 229] on button "Print Packing Slip" at bounding box center [108, 222] width 52 height 13
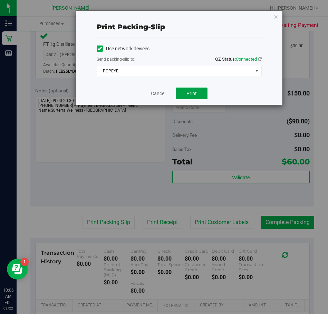
click at [191, 91] on span "Print" at bounding box center [191, 94] width 10 height 6
click at [158, 92] on link "Cancel" at bounding box center [158, 93] width 14 height 7
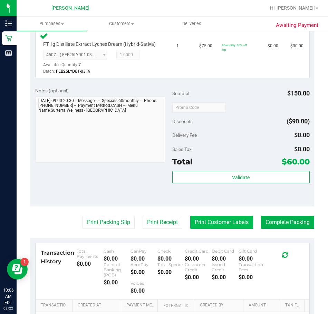
click at [195, 229] on button "Print Customer Labels" at bounding box center [221, 222] width 63 height 13
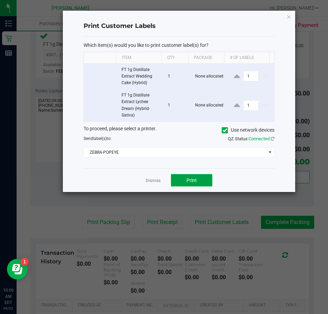
click at [191, 178] on span "Print" at bounding box center [191, 181] width 10 height 6
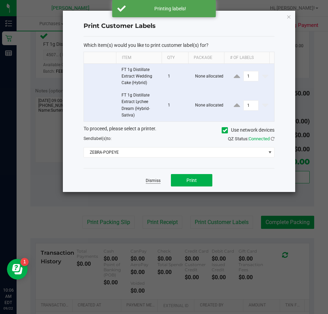
click at [155, 181] on link "Dismiss" at bounding box center [153, 181] width 15 height 6
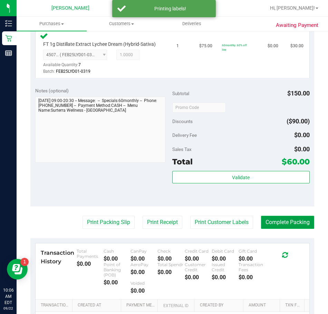
click at [269, 229] on button "Complete Packing" at bounding box center [287, 222] width 53 height 13
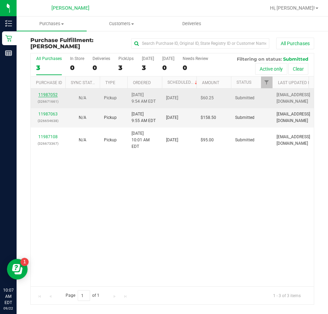
click at [51, 96] on link "11987052" at bounding box center [47, 94] width 19 height 5
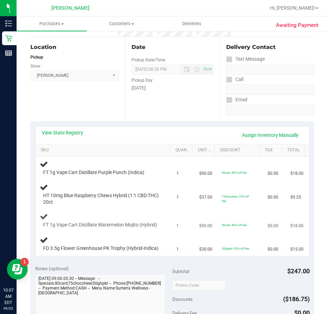
scroll to position [69, 0]
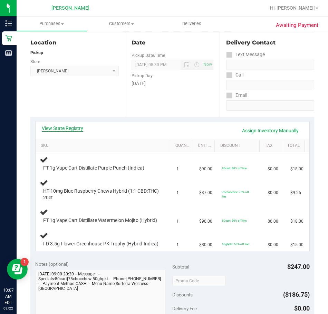
click at [65, 129] on link "View State Registry" at bounding box center [62, 128] width 41 height 7
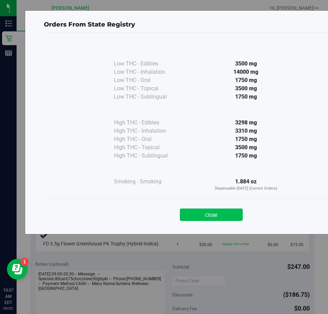
click at [213, 217] on button "Close" at bounding box center [211, 215] width 63 height 12
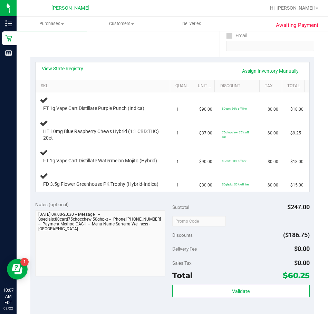
scroll to position [138, 0]
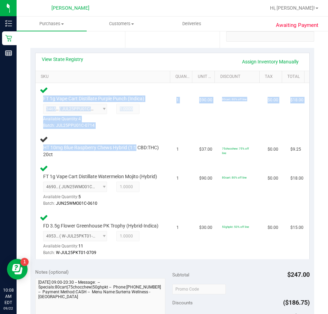
drag, startPoint x: 140, startPoint y: 146, endPoint x: 33, endPoint y: 152, distance: 106.5
click at [33, 152] on div "View State Registry Assign Inventory Manually SKU Quantity Unit Price Discount …" at bounding box center [172, 156] width 284 height 216
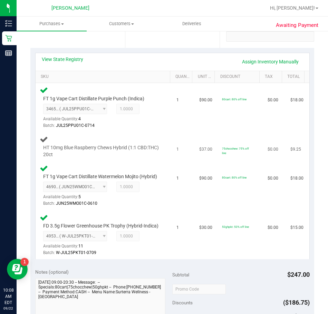
click at [163, 154] on div "HT 10mg Blue Raspberry Chews Hybrid (1:1 CBD:THC) 20ct" at bounding box center [104, 146] width 129 height 23
drag, startPoint x: 139, startPoint y: 148, endPoint x: 43, endPoint y: 148, distance: 95.3
click at [43, 148] on span "HT 10mg Blue Raspberry Chews Hybrid (1:1 CBD:THC) 20ct" at bounding box center [101, 151] width 116 height 13
copy span "HT 10mg Blue Raspberry Chews Hybrid (1:1"
click at [138, 162] on td "FT 1g Vape Cart Distillate Watermelon Mojito (Hybrid) 4690011477117581 ( JUN25W…" at bounding box center [104, 186] width 137 height 49
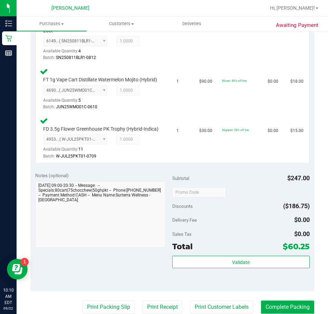
scroll to position [276, 0]
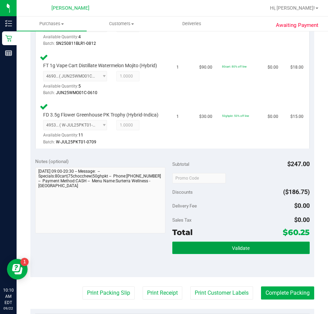
click at [179, 254] on button "Validate" at bounding box center [240, 248] width 137 height 12
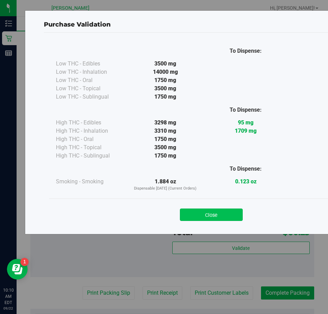
click at [215, 217] on button "Close" at bounding box center [211, 215] width 63 height 12
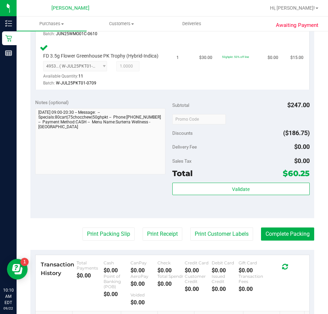
scroll to position [345, 0]
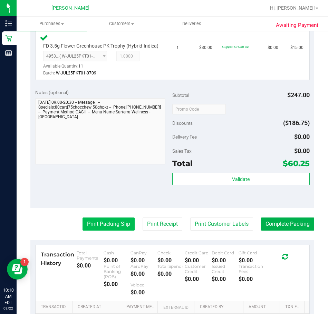
click at [104, 231] on button "Print Packing Slip" at bounding box center [108, 224] width 52 height 13
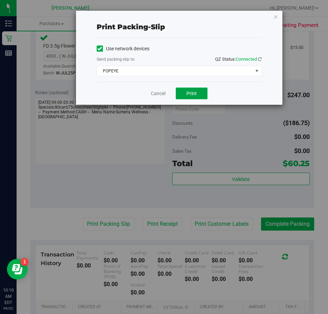
click at [191, 96] on span "Print" at bounding box center [191, 94] width 10 height 6
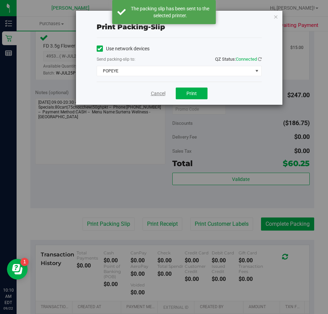
click at [158, 92] on link "Cancel" at bounding box center [158, 93] width 14 height 7
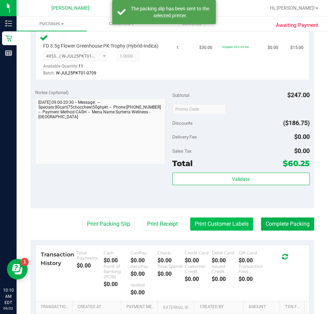
click at [210, 231] on button "Print Customer Labels" at bounding box center [221, 224] width 63 height 13
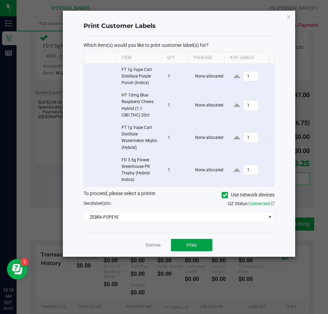
click at [200, 242] on button "Print" at bounding box center [191, 245] width 41 height 12
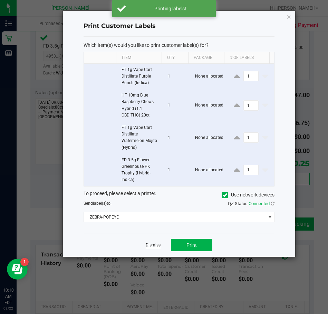
click at [155, 244] on link "Dismiss" at bounding box center [153, 246] width 15 height 6
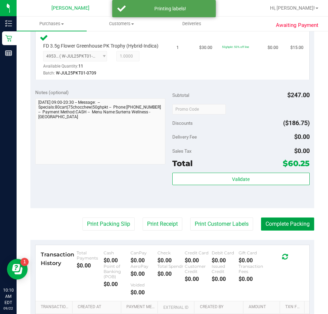
click at [273, 231] on button "Complete Packing" at bounding box center [287, 224] width 53 height 13
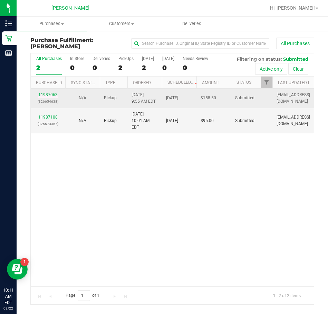
click at [42, 93] on link "11987063" at bounding box center [47, 94] width 19 height 5
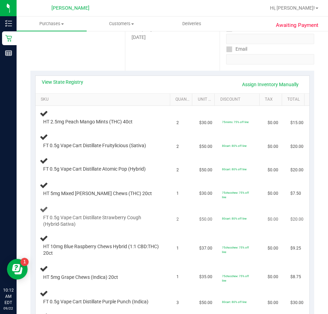
scroll to position [104, 0]
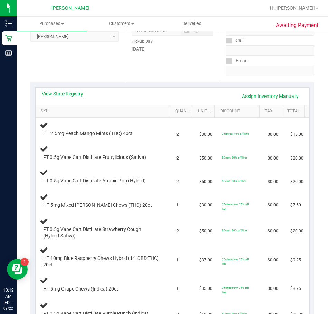
click at [68, 93] on link "View State Registry" at bounding box center [62, 93] width 41 height 7
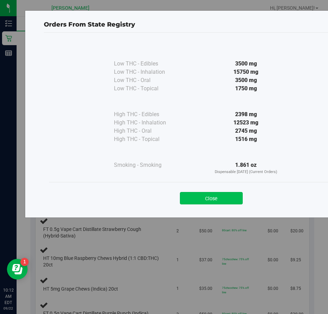
click at [233, 197] on button "Close" at bounding box center [211, 198] width 63 height 12
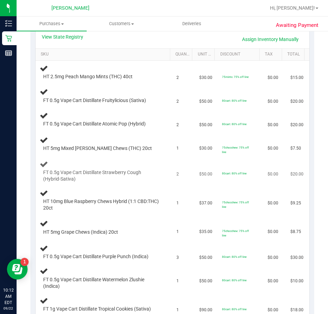
scroll to position [173, 0]
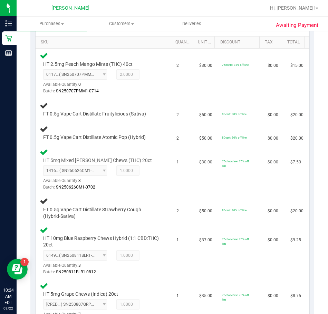
click at [182, 190] on td "1" at bounding box center [183, 169] width 23 height 49
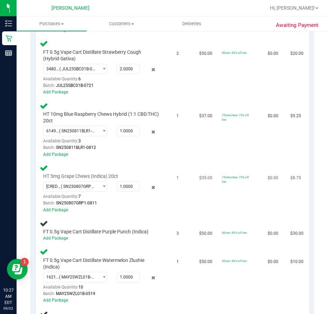
scroll to position [449, 0]
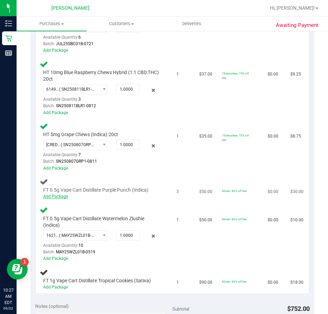
click at [48, 196] on link "Add Package" at bounding box center [55, 196] width 25 height 5
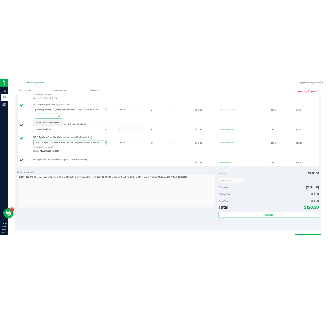
scroll to position [380, 0]
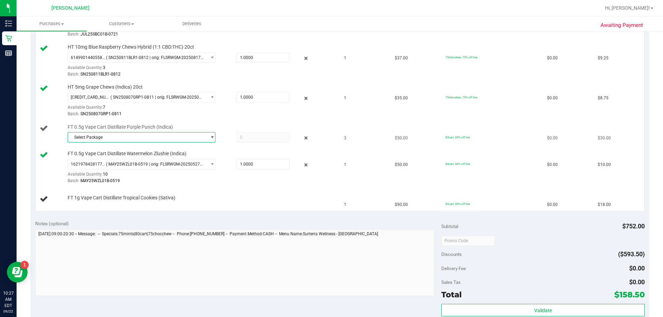
click at [209, 138] on span "select" at bounding box center [211, 138] width 5 height 6
click at [144, 166] on span "( JUL25PPU01B-0714 | orig: FLSRWGM-20250721-2486 )" at bounding box center [164, 165] width 106 height 5
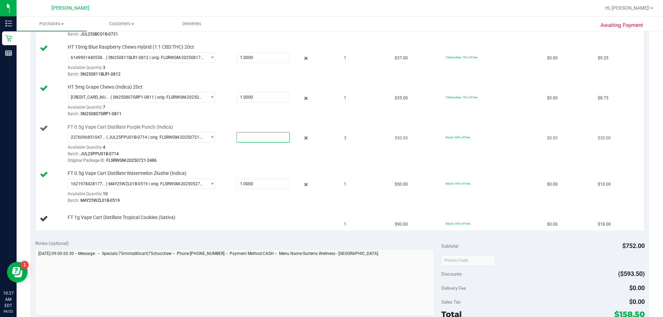
click at [247, 139] on span at bounding box center [262, 137] width 53 height 10
type input "3"
type input "3.0000"
click at [328, 156] on td "FT 0.5g Vape Cart Distillate Purple Punch (Indica) 2376096851047736 ( JUL25PPU0…" at bounding box center [188, 144] width 304 height 47
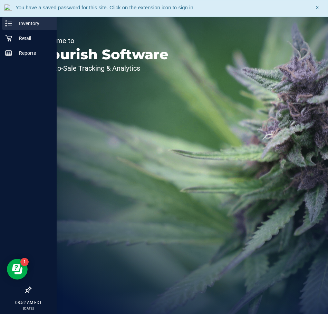
click at [29, 21] on p "Inventory" at bounding box center [32, 23] width 41 height 8
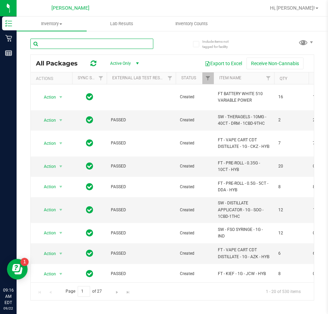
click at [56, 46] on input "text" at bounding box center [91, 44] width 123 height 10
paste input "FT 1g Vape Cart Distillate Pumpkin Spice (Hybrid-Indica)"
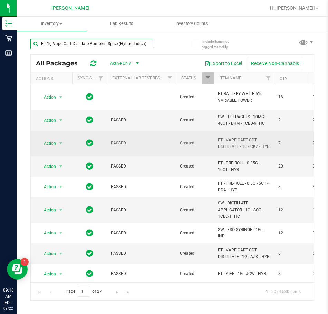
type input "FT 1g Vape Cart Distillate Pumpkin Spice (Hybrid-Indica)"
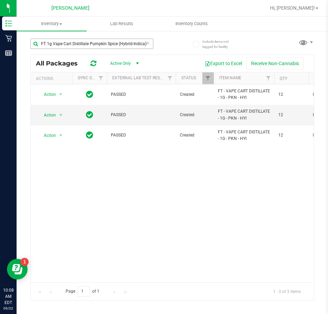
drag, startPoint x: 145, startPoint y: 41, endPoint x: 35, endPoint y: 45, distance: 109.5
click at [35, 45] on input "FT 1g Vape Cart Distillate Pumpkin Spice (Hybrid-Indica)" at bounding box center [91, 44] width 123 height 10
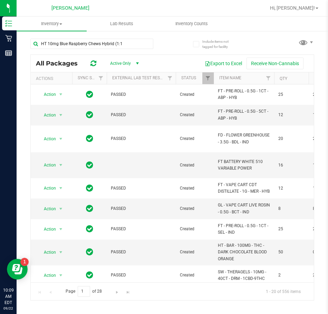
type input "HT 10mg Blue Raspberry Chews Hybrid (1:1"
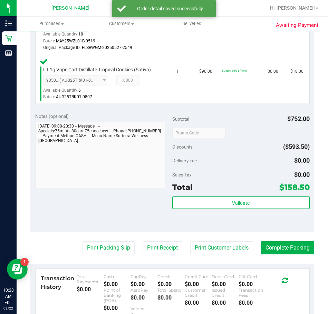
scroll to position [690, 0]
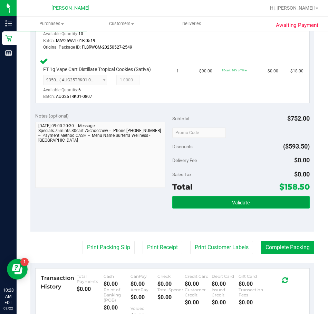
click at [214, 199] on button "Validate" at bounding box center [240, 202] width 137 height 12
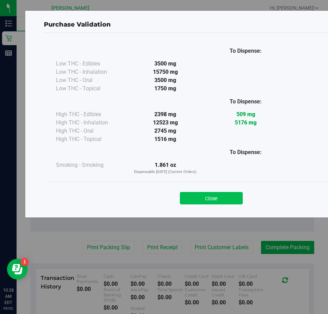
click at [210, 197] on button "Close" at bounding box center [211, 198] width 63 height 12
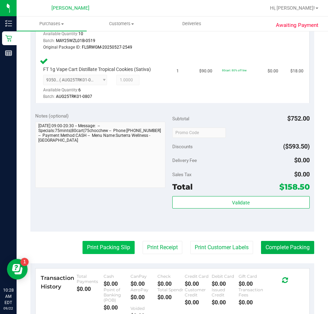
click at [106, 247] on button "Print Packing Slip" at bounding box center [108, 247] width 52 height 13
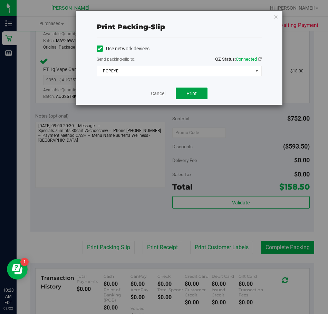
click at [186, 94] on button "Print" at bounding box center [192, 94] width 32 height 12
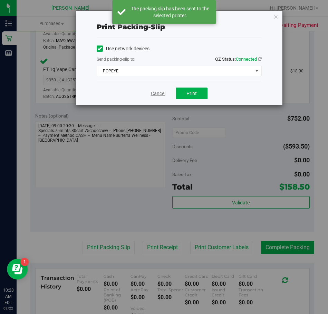
click at [157, 96] on link "Cancel" at bounding box center [158, 93] width 14 height 7
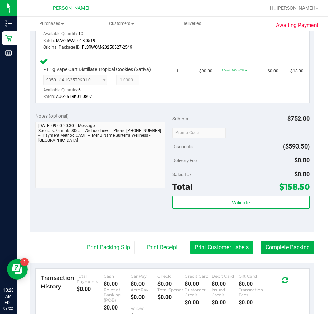
click at [201, 247] on button "Print Customer Labels" at bounding box center [221, 247] width 63 height 13
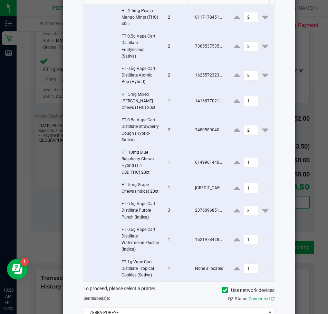
scroll to position [115, 0]
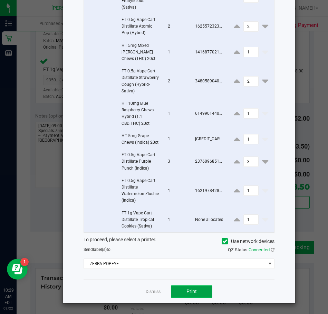
click at [185, 295] on button "Print" at bounding box center [191, 292] width 41 height 12
click at [150, 291] on link "Dismiss" at bounding box center [153, 292] width 15 height 6
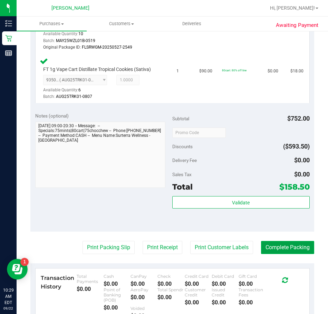
click at [287, 247] on button "Complete Packing" at bounding box center [287, 247] width 53 height 13
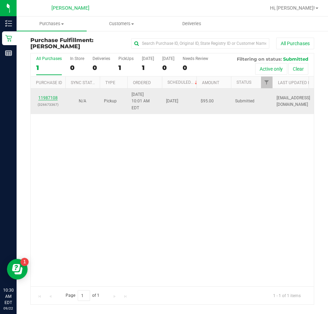
click at [47, 96] on link "11987108" at bounding box center [47, 98] width 19 height 5
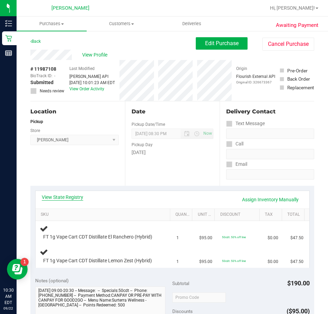
click at [62, 198] on link "View State Registry" at bounding box center [62, 197] width 41 height 7
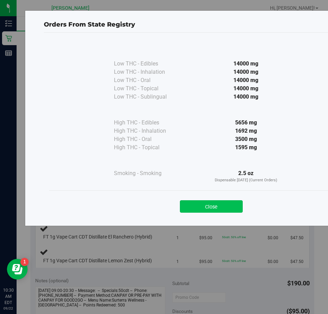
click at [200, 209] on button "Close" at bounding box center [211, 207] width 63 height 12
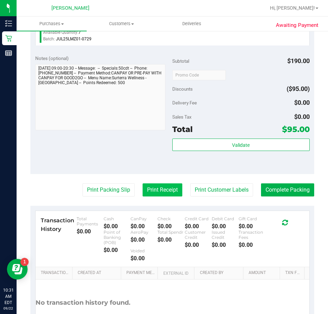
scroll to position [276, 0]
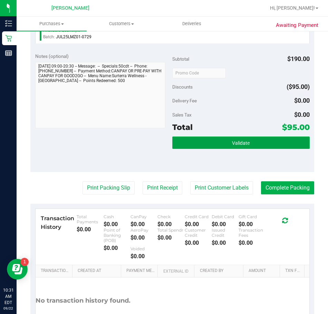
click at [246, 144] on button "Validate" at bounding box center [240, 143] width 137 height 12
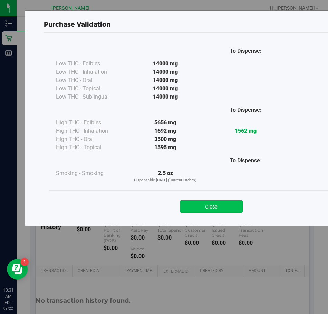
click at [202, 210] on button "Close" at bounding box center [211, 207] width 63 height 12
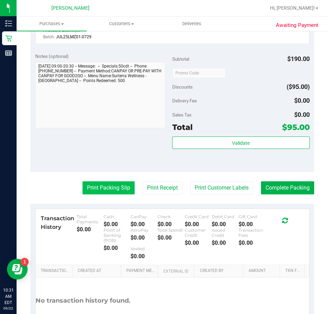
click at [105, 190] on button "Print Packing Slip" at bounding box center [108, 188] width 52 height 13
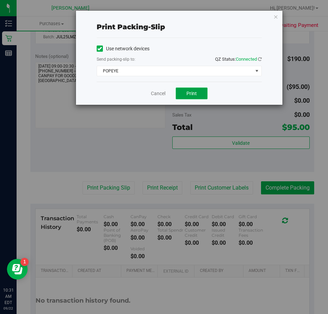
click at [201, 94] on button "Print" at bounding box center [192, 94] width 32 height 12
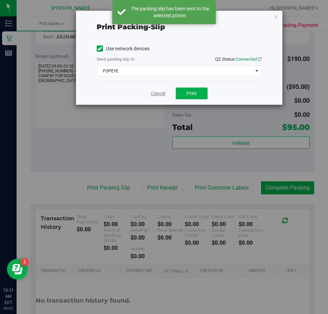
click at [158, 95] on link "Cancel" at bounding box center [158, 93] width 14 height 7
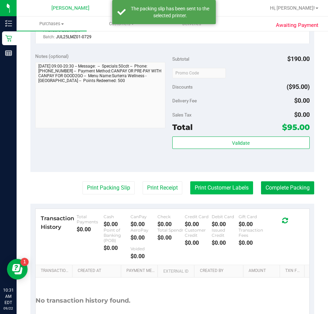
click at [204, 186] on button "Print Customer Labels" at bounding box center [221, 188] width 63 height 13
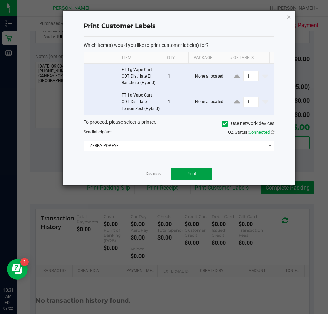
click at [192, 177] on span "Print" at bounding box center [191, 174] width 10 height 6
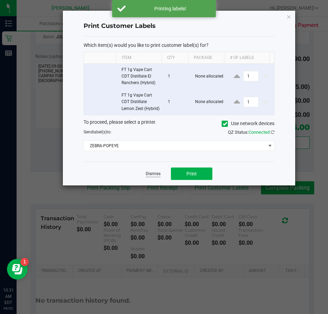
click at [149, 177] on link "Dismiss" at bounding box center [153, 174] width 15 height 6
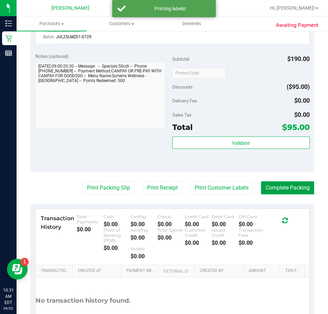
click at [281, 192] on button "Complete Packing" at bounding box center [287, 188] width 53 height 13
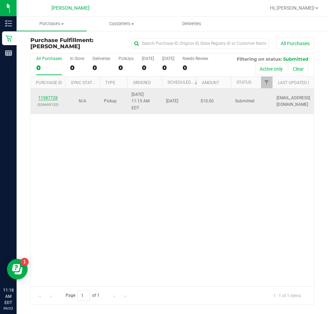
click at [49, 96] on link "11987728" at bounding box center [47, 98] width 19 height 5
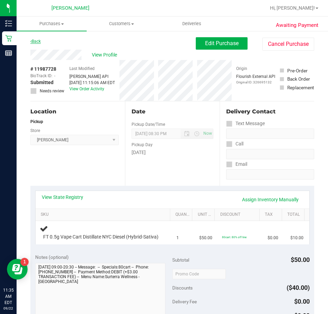
click at [38, 41] on link "Back" at bounding box center [35, 41] width 10 height 5
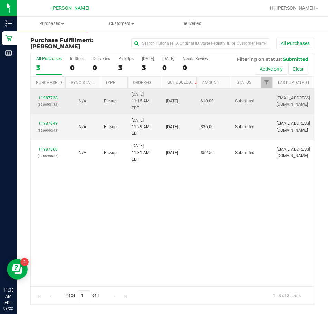
click at [48, 96] on link "11987728" at bounding box center [47, 98] width 19 height 5
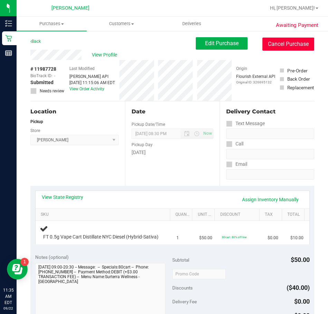
click at [276, 45] on button "Cancel Purchase" at bounding box center [288, 44] width 52 height 13
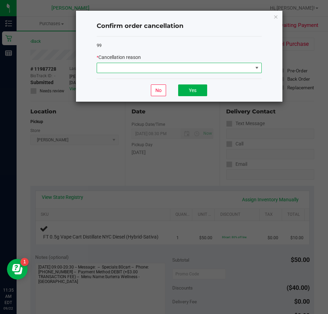
click at [257, 69] on span at bounding box center [257, 68] width 6 height 6
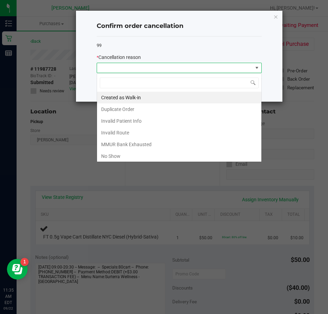
scroll to position [10, 165]
click at [169, 99] on li "Created as Walk-in" at bounding box center [179, 98] width 164 height 12
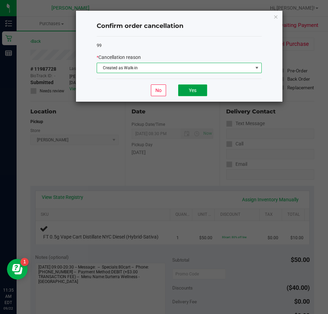
click at [193, 90] on button "Yes" at bounding box center [192, 91] width 29 height 12
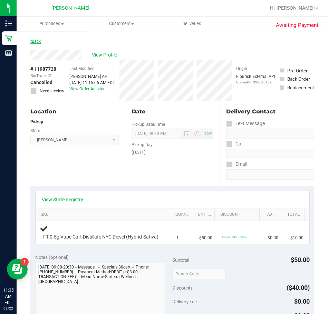
click at [36, 43] on link "Back" at bounding box center [35, 41] width 10 height 5
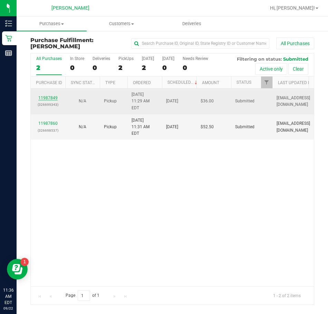
click at [43, 96] on link "11987849" at bounding box center [47, 98] width 19 height 5
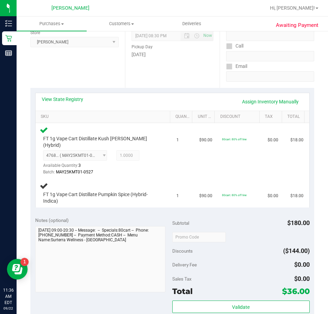
scroll to position [138, 0]
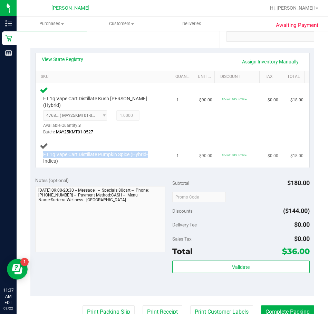
drag, startPoint x: 153, startPoint y: 146, endPoint x: 40, endPoint y: 146, distance: 113.2
click at [40, 152] on div "FT 1g Vape Cart Distillate Pumpkin Spice (Hybrid-Indica)" at bounding box center [99, 158] width 119 height 13
copy span "FT 1g Vape Cart Distillate Pumpkin Spice (Hybrid-"
click at [172, 139] on td "1" at bounding box center [183, 153] width 23 height 29
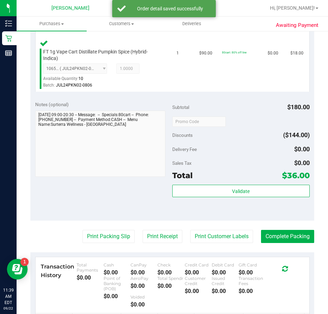
scroll to position [242, 0]
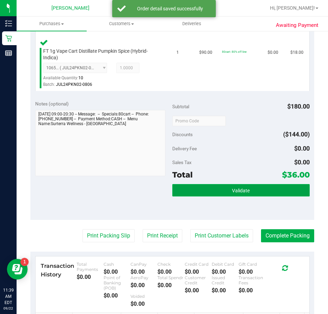
click at [209, 184] on button "Validate" at bounding box center [240, 190] width 137 height 12
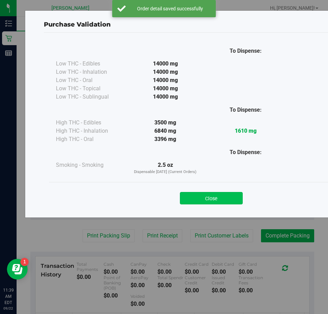
click at [208, 199] on button "Close" at bounding box center [211, 198] width 63 height 12
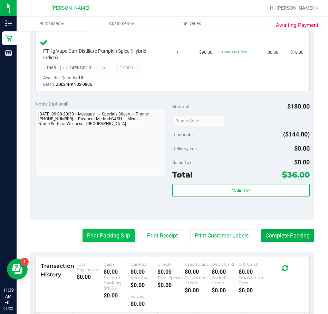
click at [107, 230] on button "Print Packing Slip" at bounding box center [108, 236] width 52 height 13
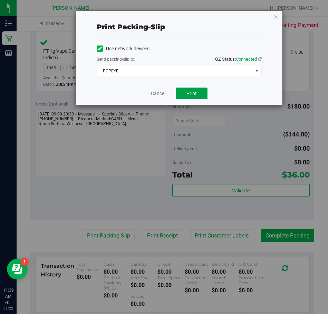
click at [186, 96] on button "Print" at bounding box center [192, 94] width 32 height 12
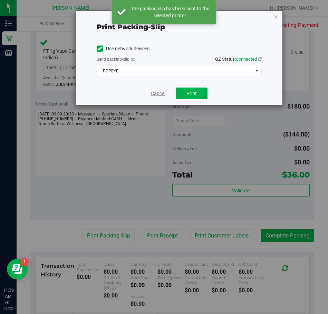
click at [161, 94] on link "Cancel" at bounding box center [158, 93] width 14 height 7
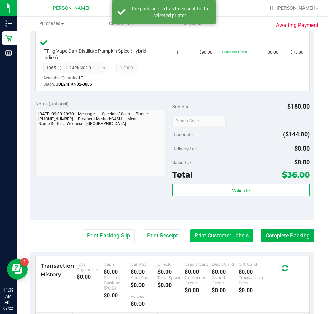
click at [211, 230] on button "Print Customer Labels" at bounding box center [221, 236] width 63 height 13
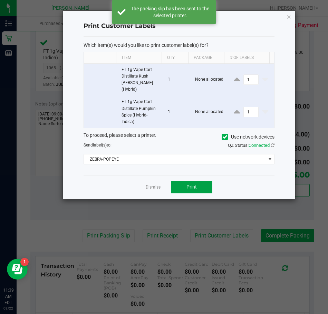
click at [184, 181] on button "Print" at bounding box center [191, 187] width 41 height 12
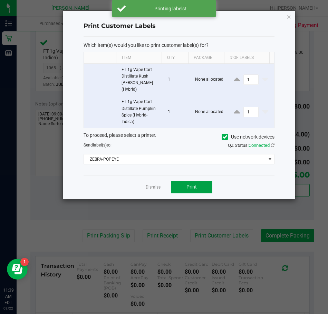
click at [198, 181] on button "Print" at bounding box center [191, 187] width 41 height 12
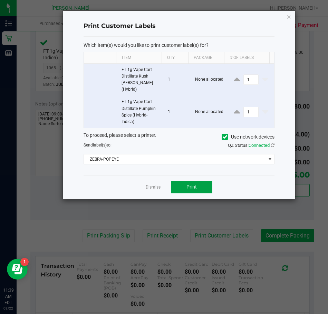
click at [186, 181] on button "Print" at bounding box center [191, 187] width 41 height 12
click at [156, 185] on link "Dismiss" at bounding box center [153, 188] width 15 height 6
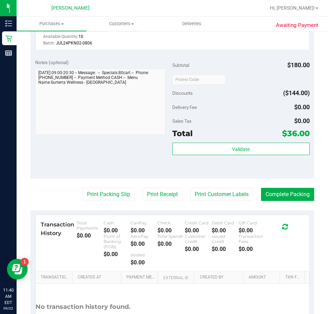
scroll to position [334, 0]
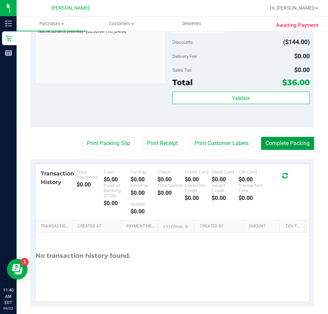
click at [276, 137] on button "Complete Packing" at bounding box center [287, 143] width 53 height 13
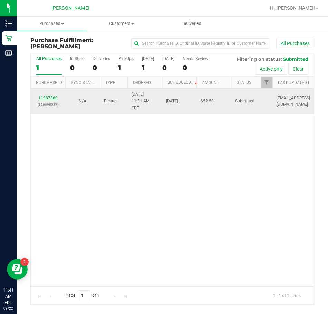
click at [51, 96] on link "11987860" at bounding box center [47, 98] width 19 height 5
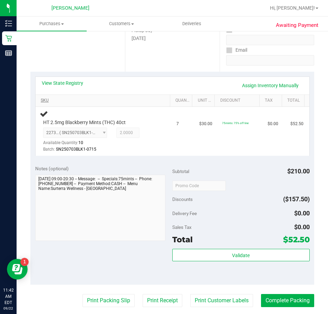
scroll to position [106, 0]
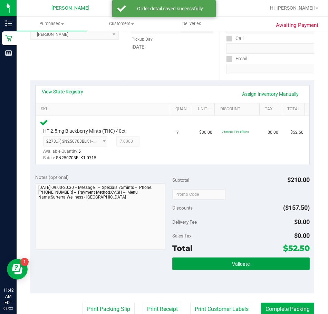
click at [199, 263] on button "Validate" at bounding box center [240, 264] width 137 height 12
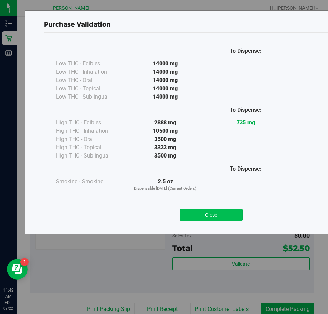
click at [203, 216] on button "Close" at bounding box center [211, 215] width 63 height 12
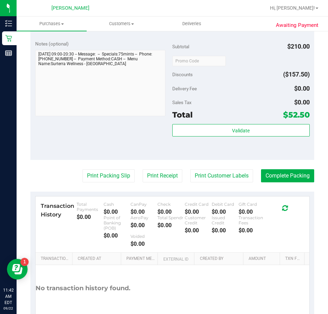
scroll to position [244, 0]
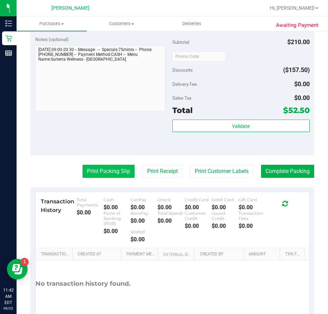
click at [106, 169] on button "Print Packing Slip" at bounding box center [108, 171] width 52 height 13
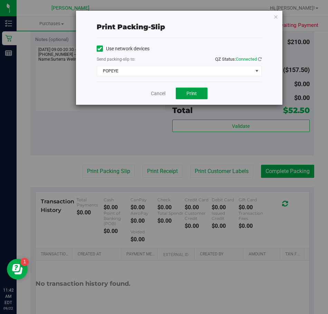
click at [187, 95] on span "Print" at bounding box center [191, 94] width 10 height 6
click at [191, 96] on button "Print" at bounding box center [192, 94] width 32 height 12
click at [161, 94] on link "Cancel" at bounding box center [158, 93] width 14 height 7
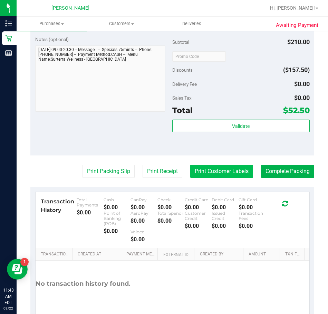
click at [204, 173] on button "Print Customer Labels" at bounding box center [221, 171] width 63 height 13
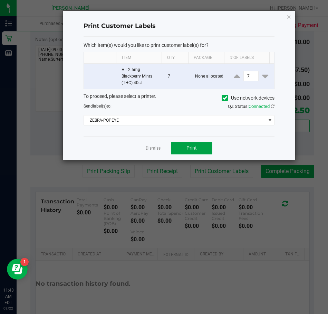
click at [188, 148] on span "Print" at bounding box center [191, 148] width 10 height 6
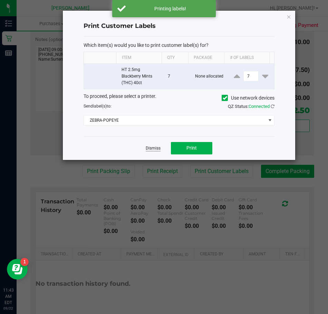
click at [150, 150] on link "Dismiss" at bounding box center [153, 149] width 15 height 6
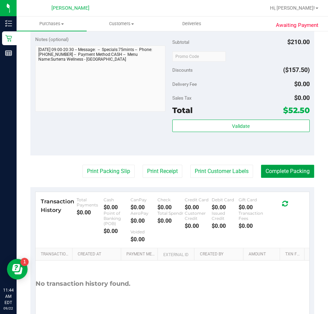
click at [286, 171] on button "Complete Packing" at bounding box center [287, 171] width 53 height 13
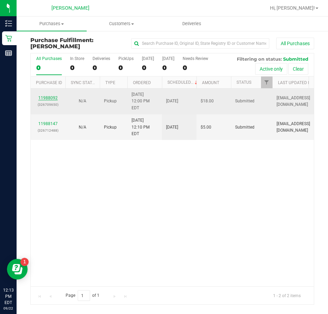
click at [46, 96] on link "11988092" at bounding box center [47, 98] width 19 height 5
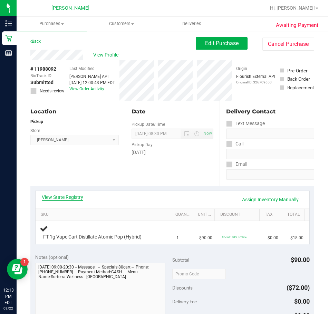
click at [69, 198] on link "View State Registry" at bounding box center [62, 197] width 41 height 7
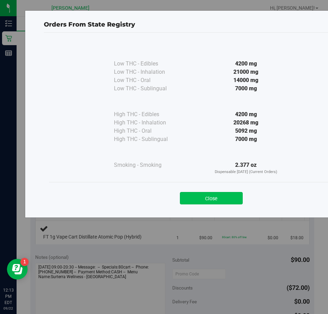
click at [204, 198] on button "Close" at bounding box center [211, 198] width 63 height 12
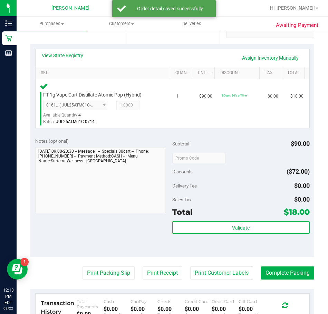
scroll to position [173, 0]
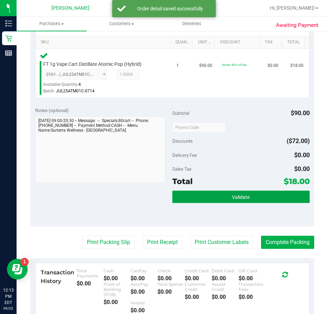
click at [203, 197] on button "Validate" at bounding box center [240, 197] width 137 height 12
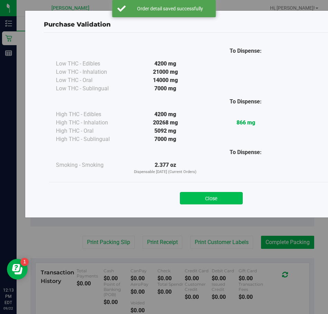
click at [203, 198] on button "Close" at bounding box center [211, 198] width 63 height 12
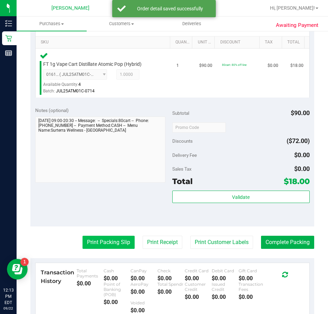
click at [114, 243] on button "Print Packing Slip" at bounding box center [108, 242] width 52 height 13
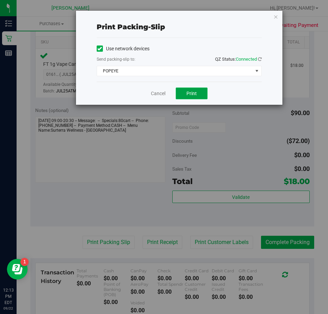
click at [185, 92] on button "Print" at bounding box center [192, 94] width 32 height 12
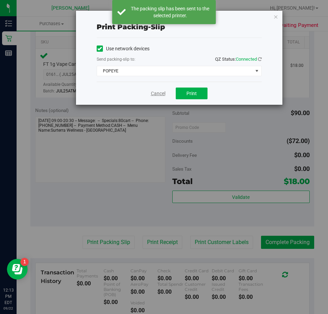
click at [158, 96] on link "Cancel" at bounding box center [158, 93] width 14 height 7
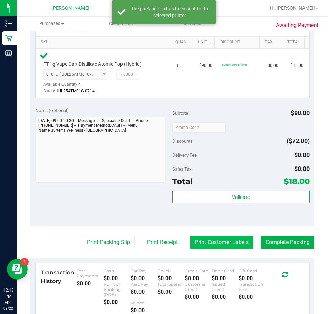
click at [198, 243] on button "Print Customer Labels" at bounding box center [221, 242] width 63 height 13
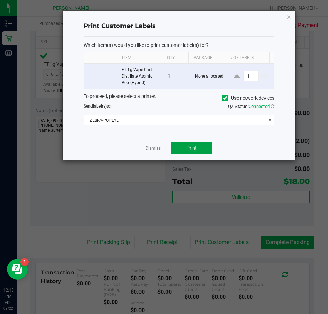
click at [190, 150] on span "Print" at bounding box center [191, 148] width 10 height 6
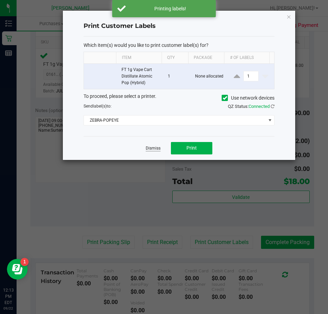
click at [156, 147] on link "Dismiss" at bounding box center [153, 149] width 15 height 6
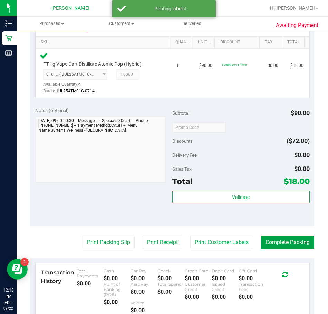
click at [279, 243] on button "Complete Packing" at bounding box center [287, 242] width 53 height 13
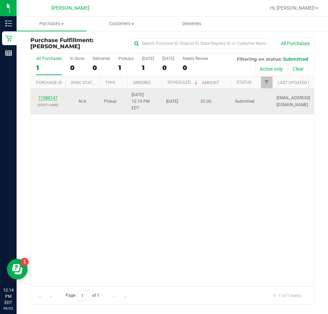
click at [44, 98] on link "11988147" at bounding box center [47, 98] width 19 height 5
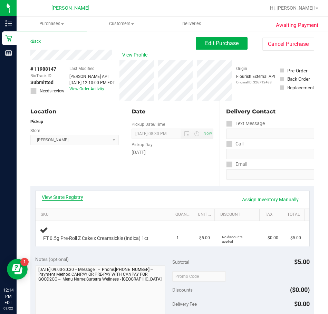
click at [79, 197] on link "View State Registry" at bounding box center [62, 197] width 41 height 7
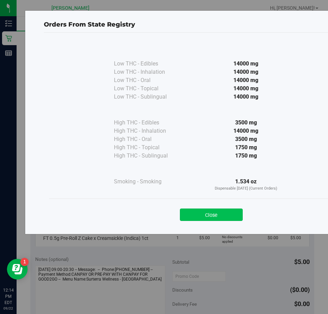
click at [207, 217] on button "Close" at bounding box center [211, 215] width 63 height 12
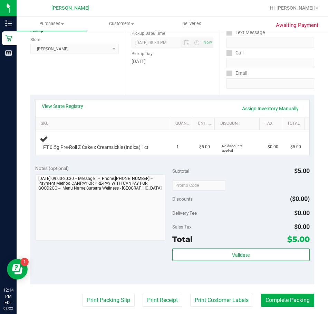
scroll to position [104, 0]
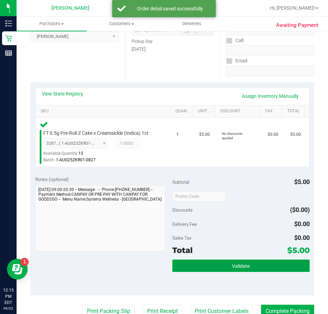
click at [191, 266] on button "Validate" at bounding box center [240, 266] width 137 height 12
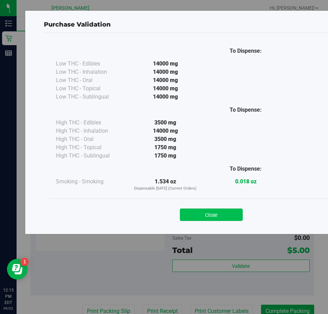
click at [204, 216] on button "Close" at bounding box center [211, 215] width 63 height 12
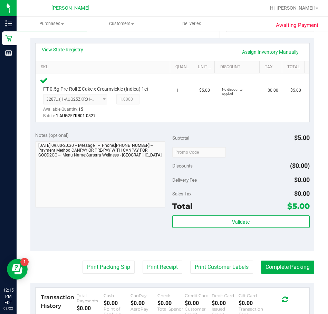
scroll to position [207, 0]
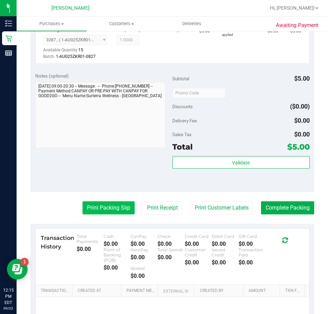
click at [83, 208] on button "Print Packing Slip" at bounding box center [108, 208] width 52 height 13
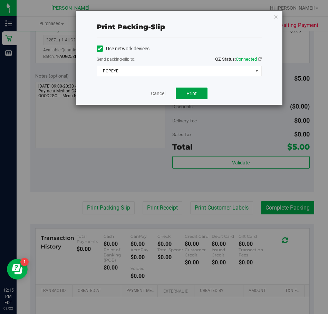
click at [185, 95] on button "Print" at bounding box center [192, 94] width 32 height 12
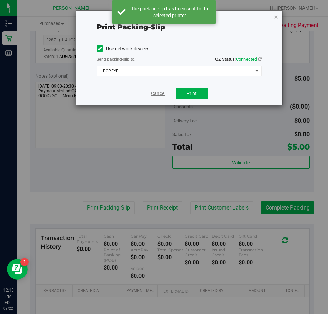
click at [159, 95] on link "Cancel" at bounding box center [158, 93] width 14 height 7
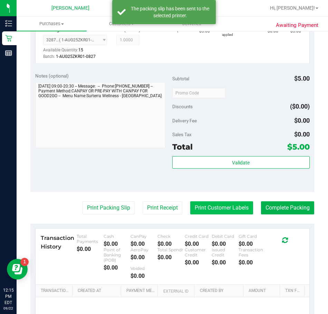
click at [192, 209] on button "Print Customer Labels" at bounding box center [221, 208] width 63 height 13
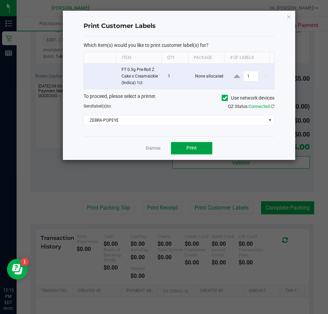
click at [191, 149] on span "Print" at bounding box center [191, 148] width 10 height 6
click at [150, 151] on link "Dismiss" at bounding box center [153, 149] width 15 height 6
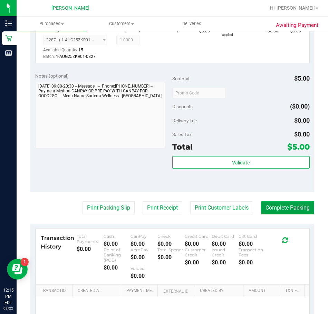
click at [267, 208] on button "Complete Packing" at bounding box center [287, 208] width 53 height 13
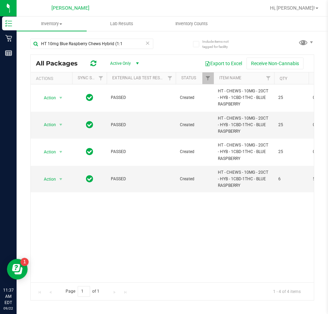
drag, startPoint x: 132, startPoint y: 45, endPoint x: 21, endPoint y: 45, distance: 110.4
click at [21, 45] on div "Include items not tagged for facility HT 10mg Blue Raspberry Chews Hybrid (1:1 …" at bounding box center [172, 135] width 311 height 211
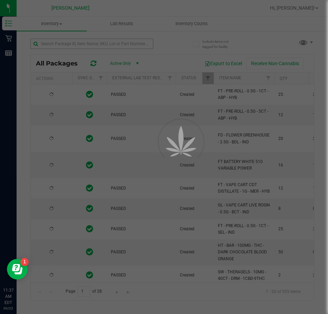
type input "[DATE]"
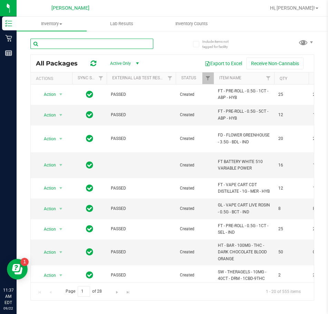
drag, startPoint x: 47, startPoint y: 46, endPoint x: 39, endPoint y: 41, distance: 9.5
paste input "FT 1g Vape Cart Distillate Pumpkin Spice (Hybrid-"
type input "FT 1g Vape Cart Distillate Pumpkin Spice (Hybrid-"
